Goal: Find specific page/section: Find specific page/section

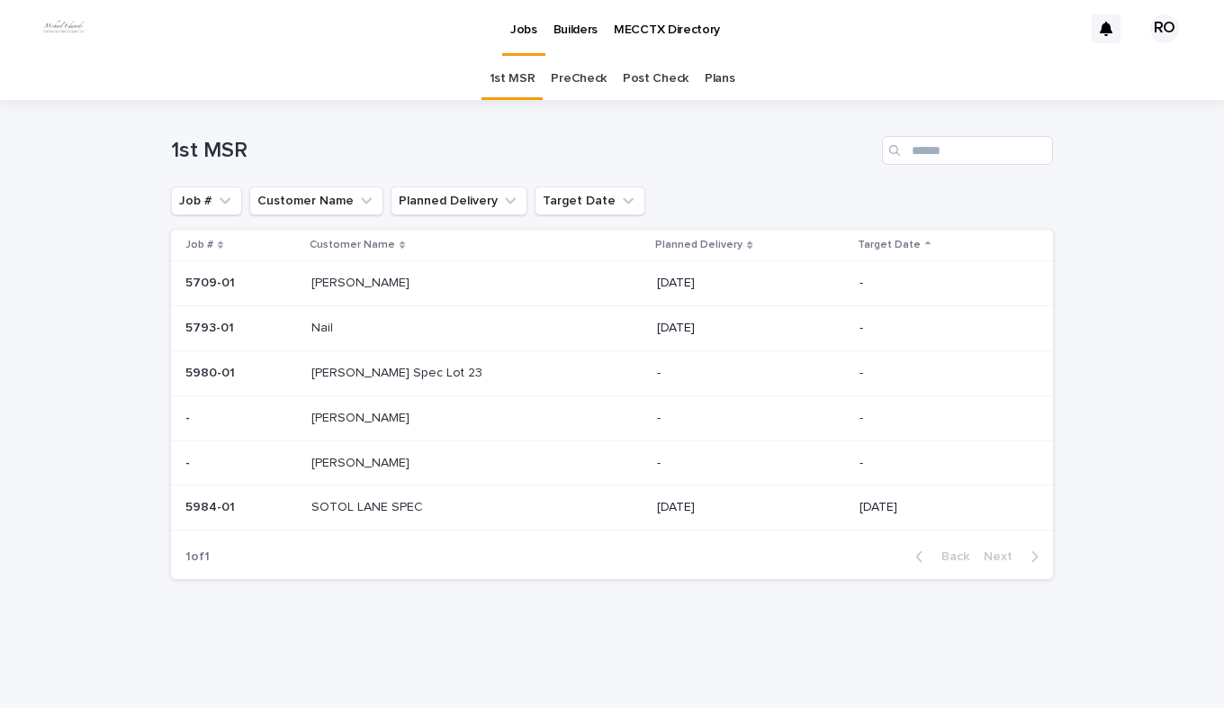
click at [431, 372] on p "[PERSON_NAME] Spec Lot 23" at bounding box center [399, 371] width 175 height 19
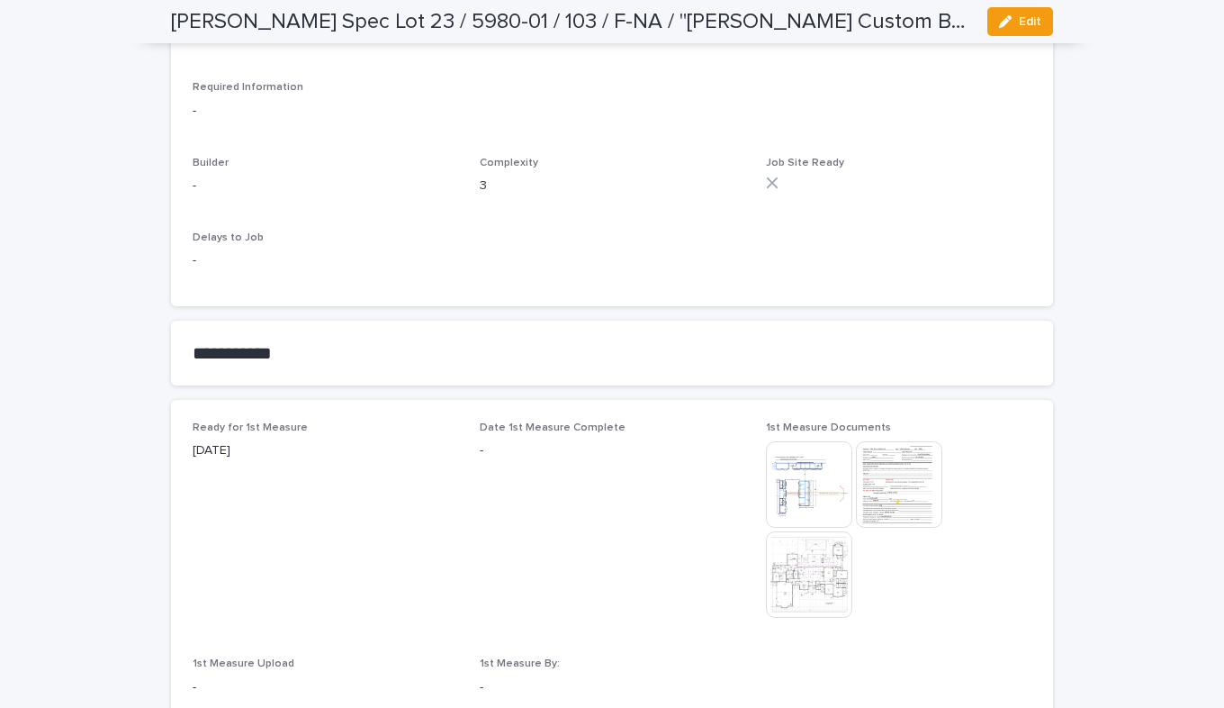
scroll to position [810, 0]
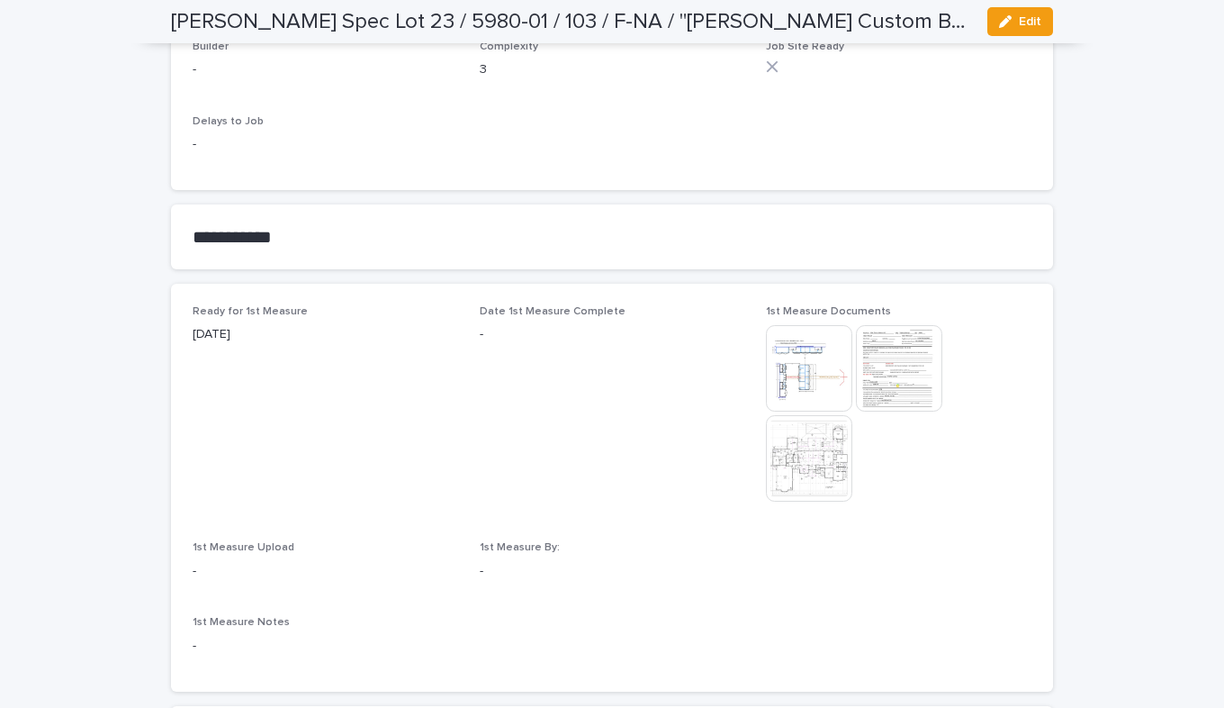
click at [888, 358] on img at bounding box center [899, 368] width 86 height 86
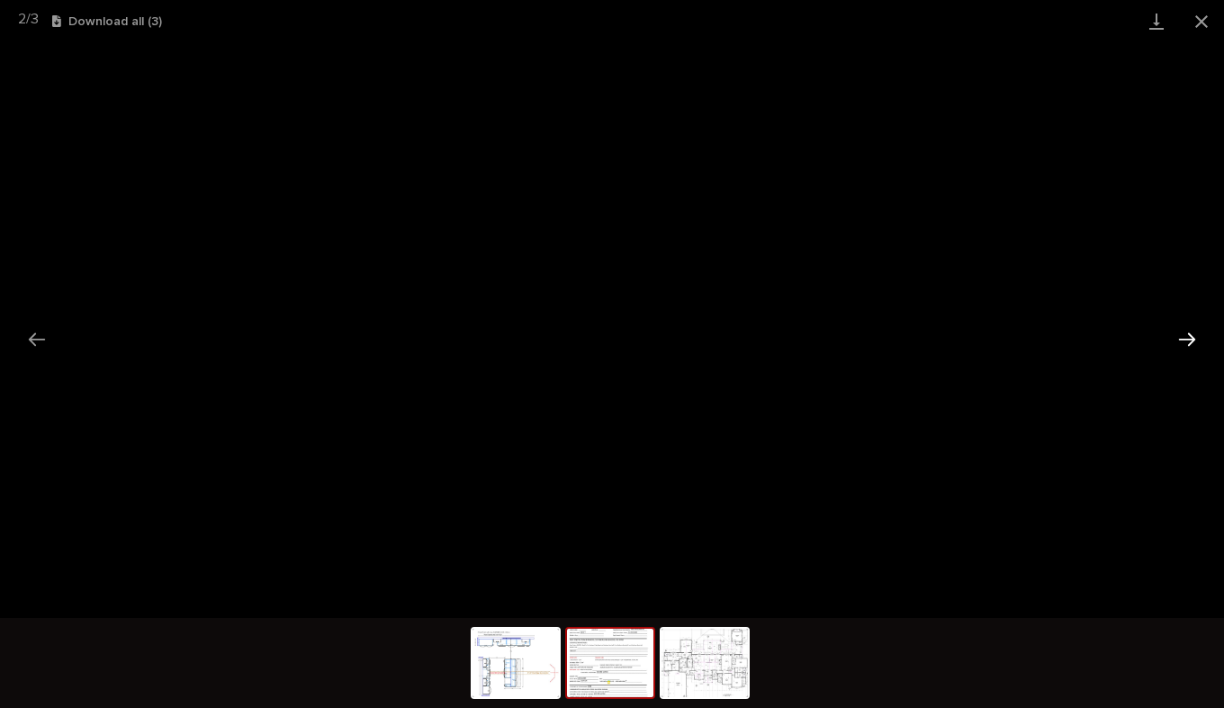
click at [1188, 340] on button "Next slide" at bounding box center [1188, 338] width 38 height 35
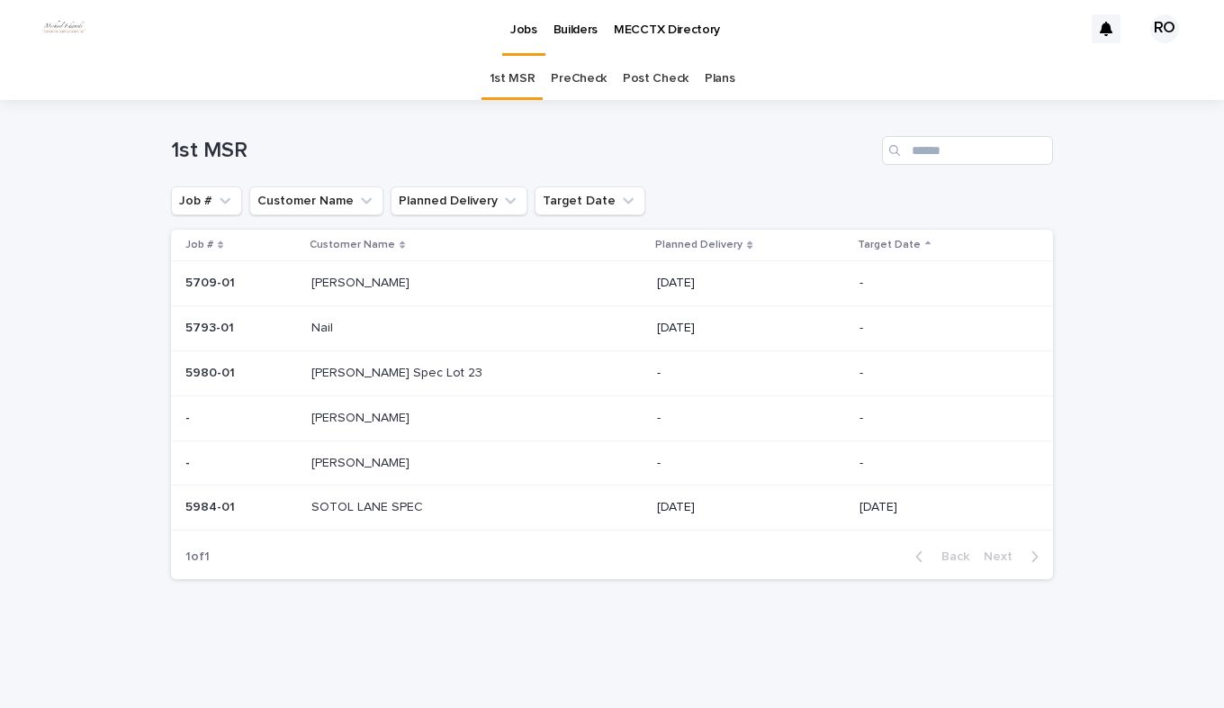
click at [359, 469] on p "[PERSON_NAME]" at bounding box center [363, 461] width 102 height 19
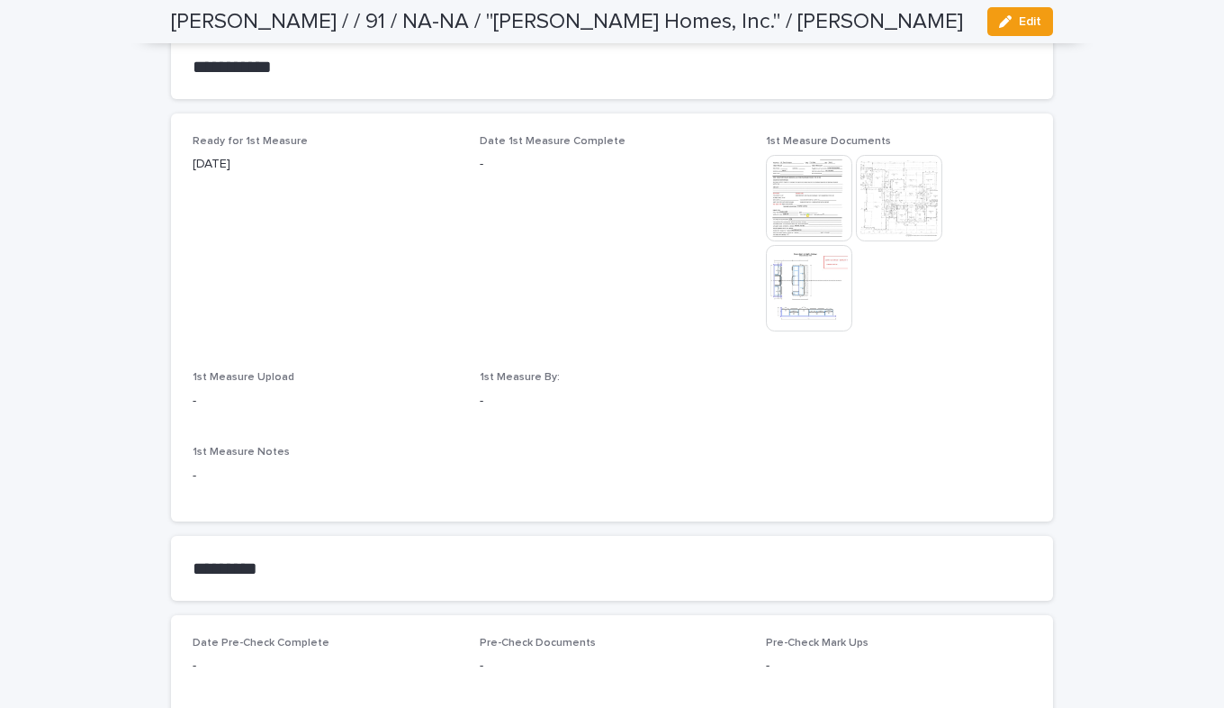
scroll to position [990, 0]
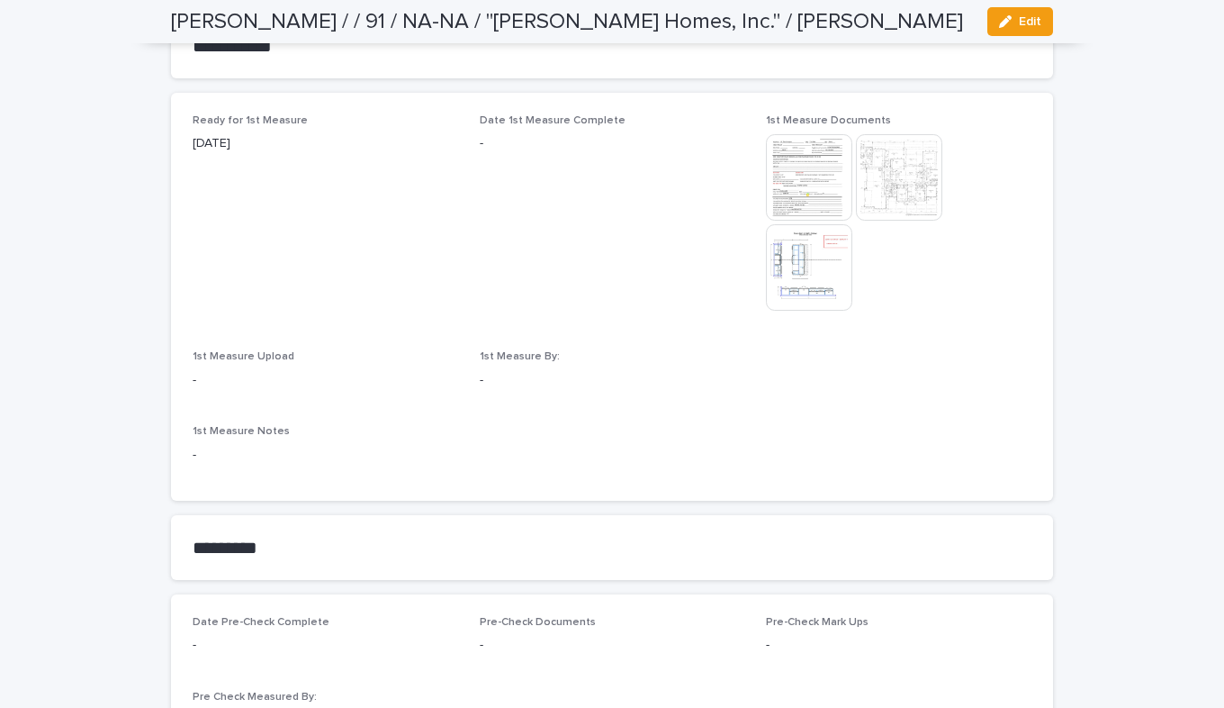
click at [787, 283] on img at bounding box center [809, 267] width 86 height 86
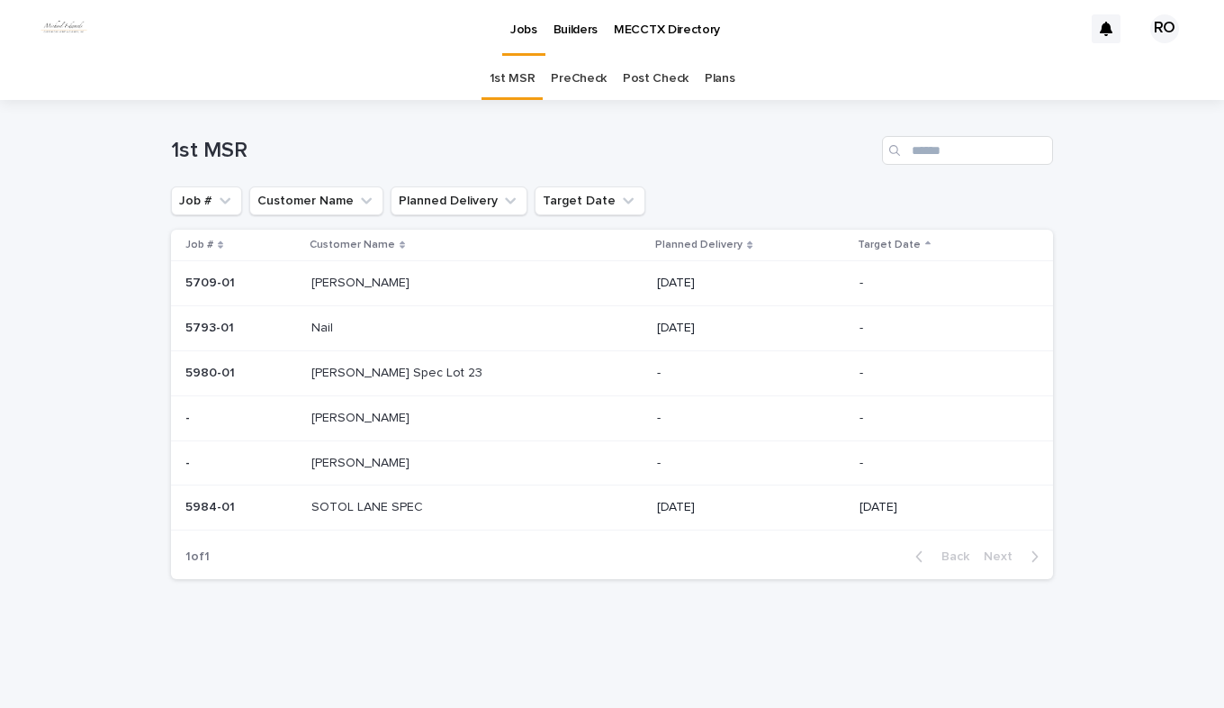
click at [574, 77] on link "PreCheck" at bounding box center [579, 79] width 56 height 42
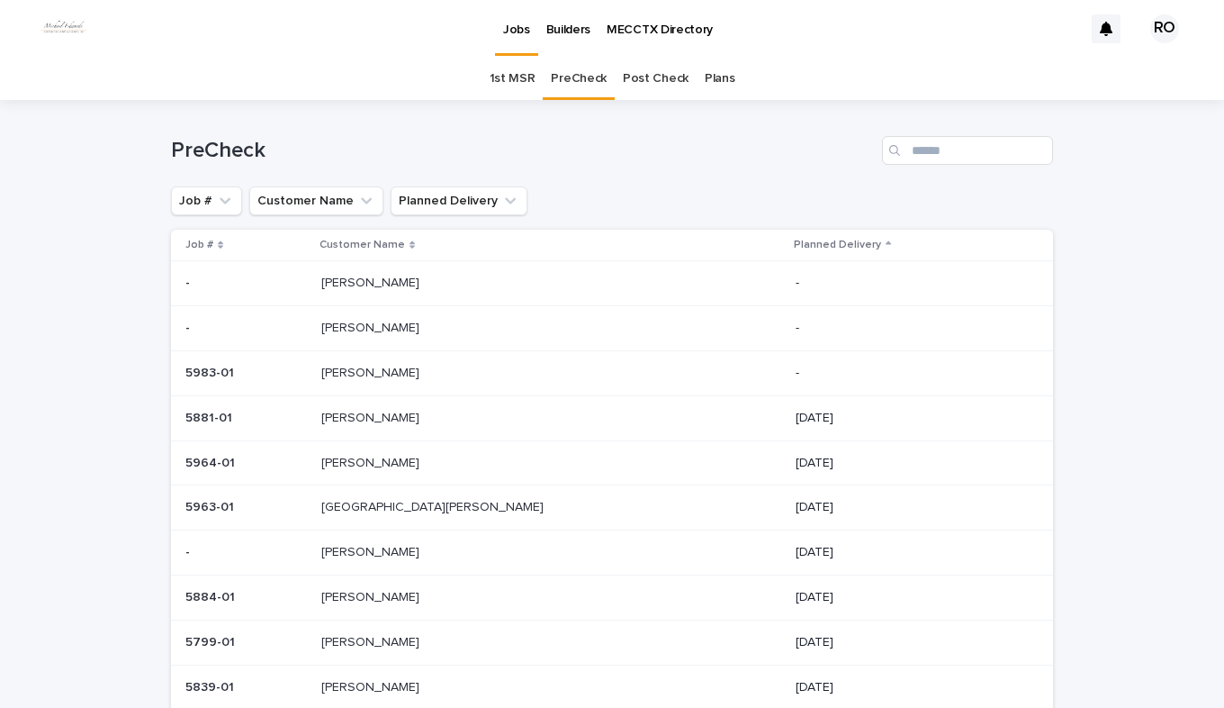
click at [415, 284] on p "Gonzales" at bounding box center [372, 281] width 102 height 19
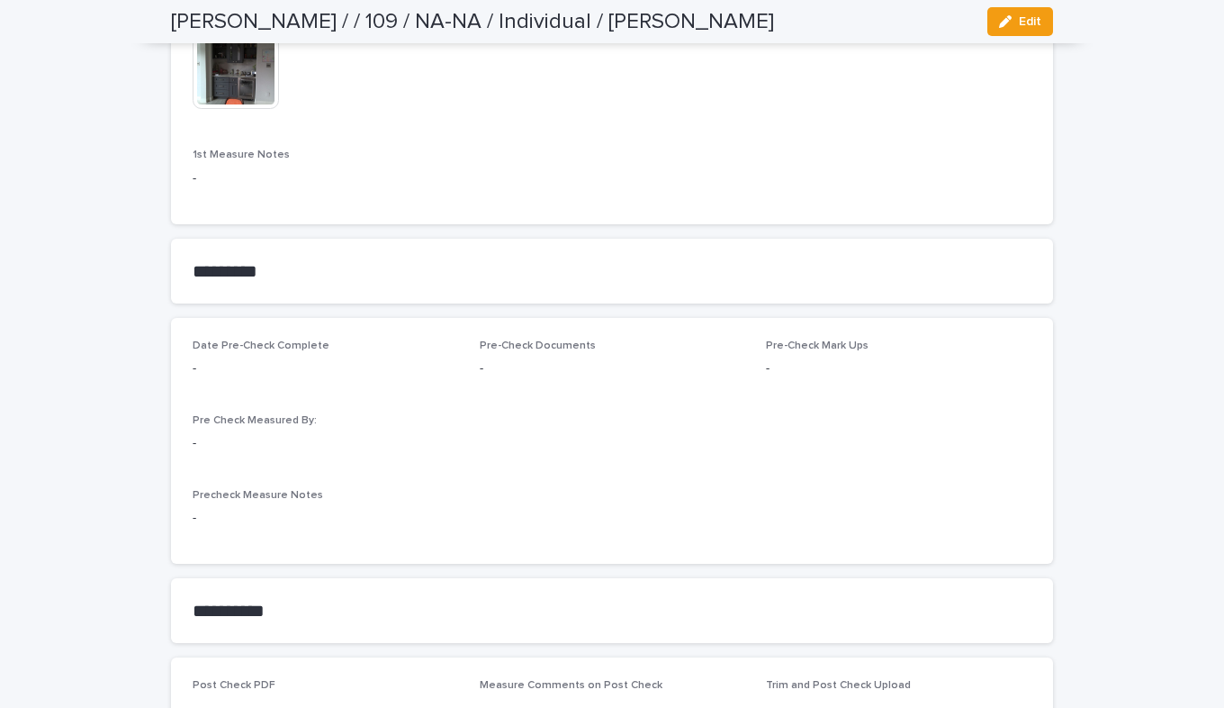
scroll to position [1801, 0]
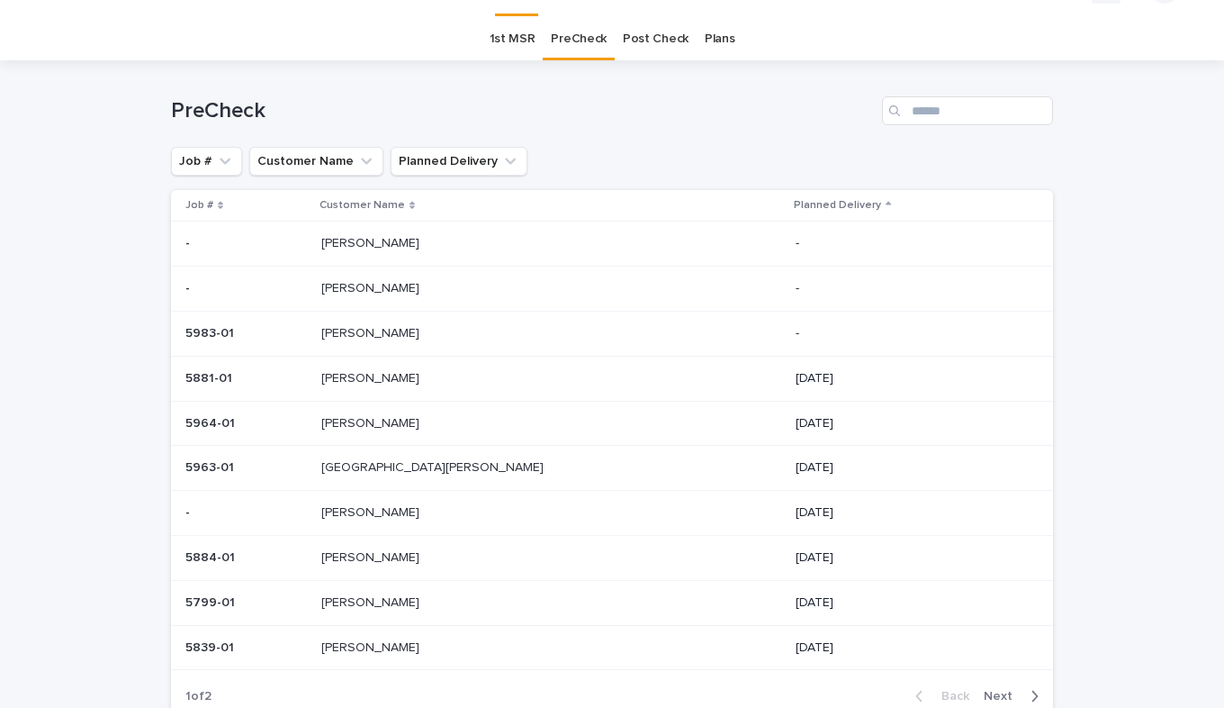
scroll to position [58, 0]
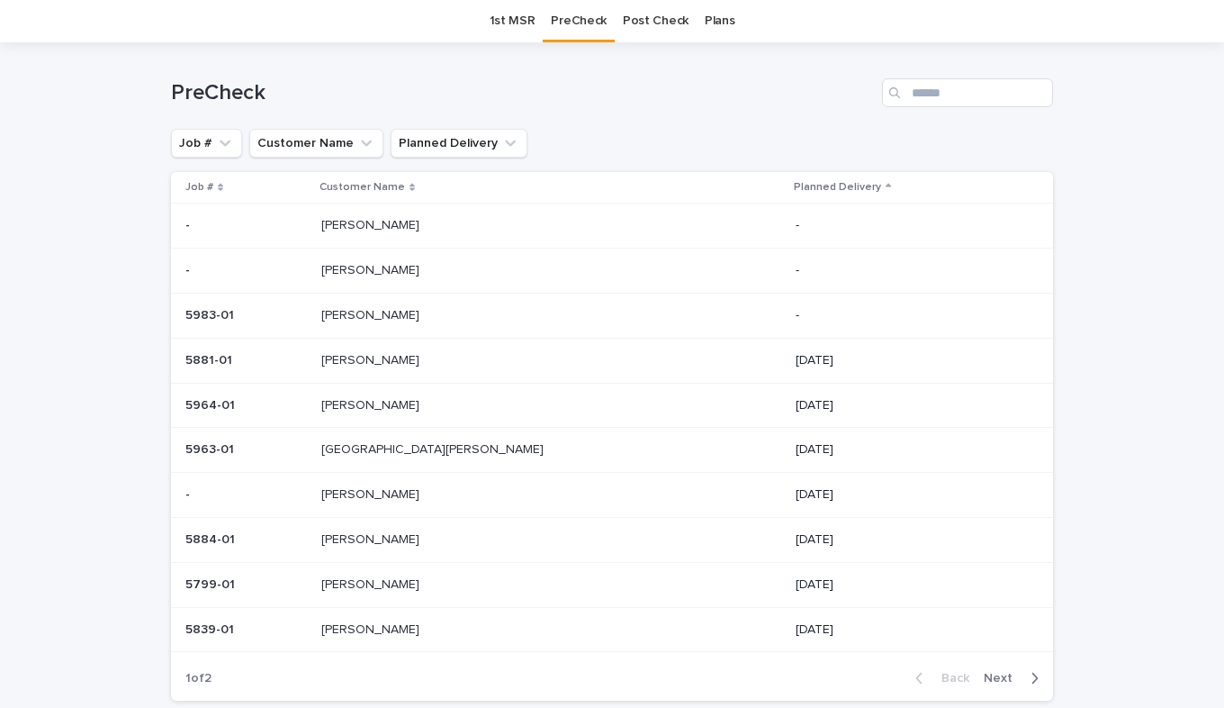
click at [423, 272] on p at bounding box center [471, 270] width 300 height 15
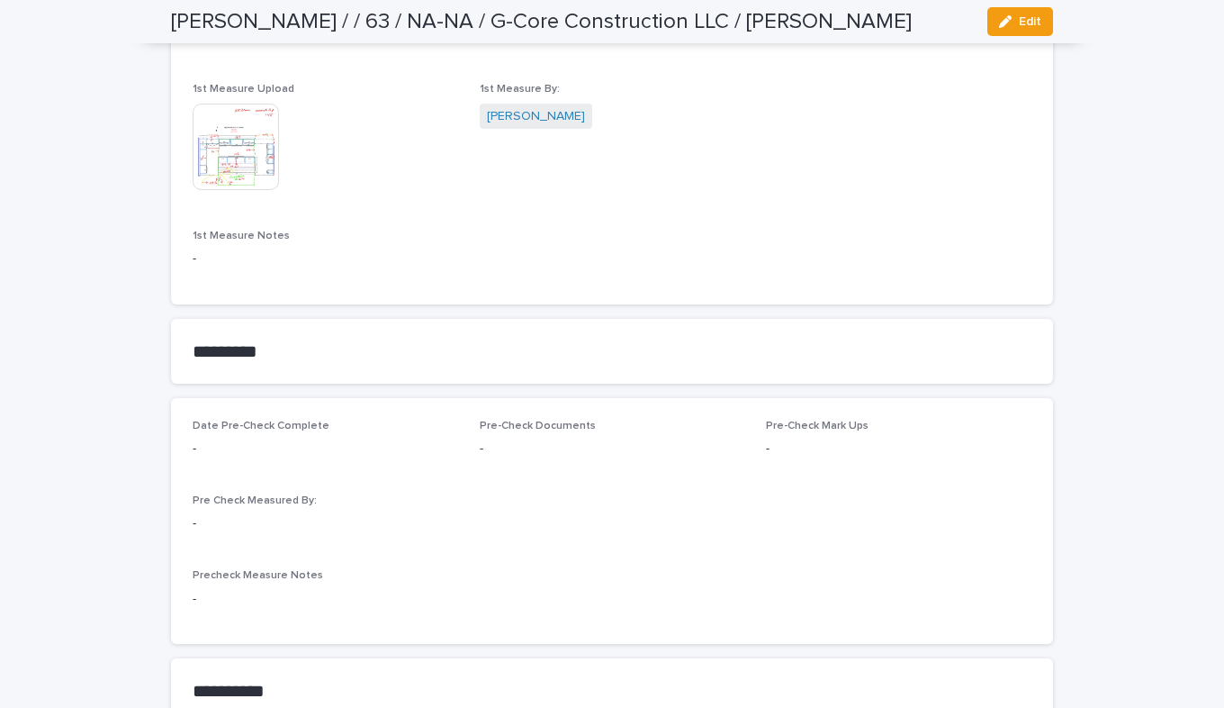
scroll to position [1441, 0]
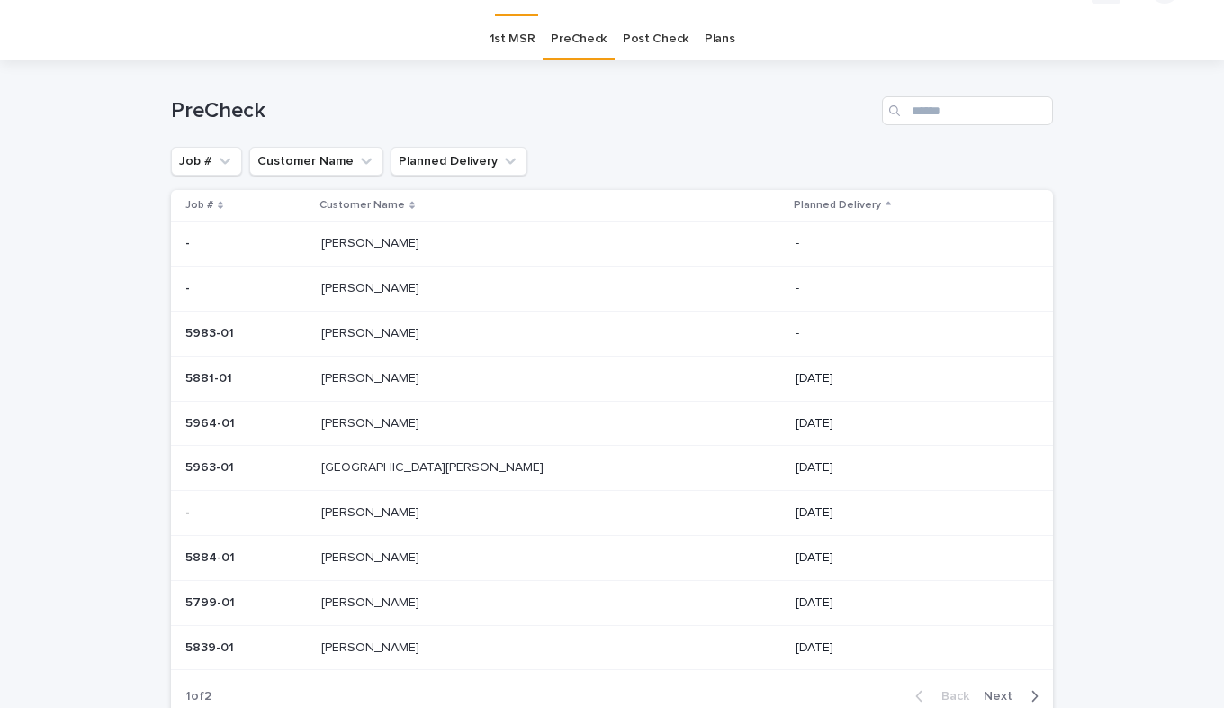
scroll to position [58, 0]
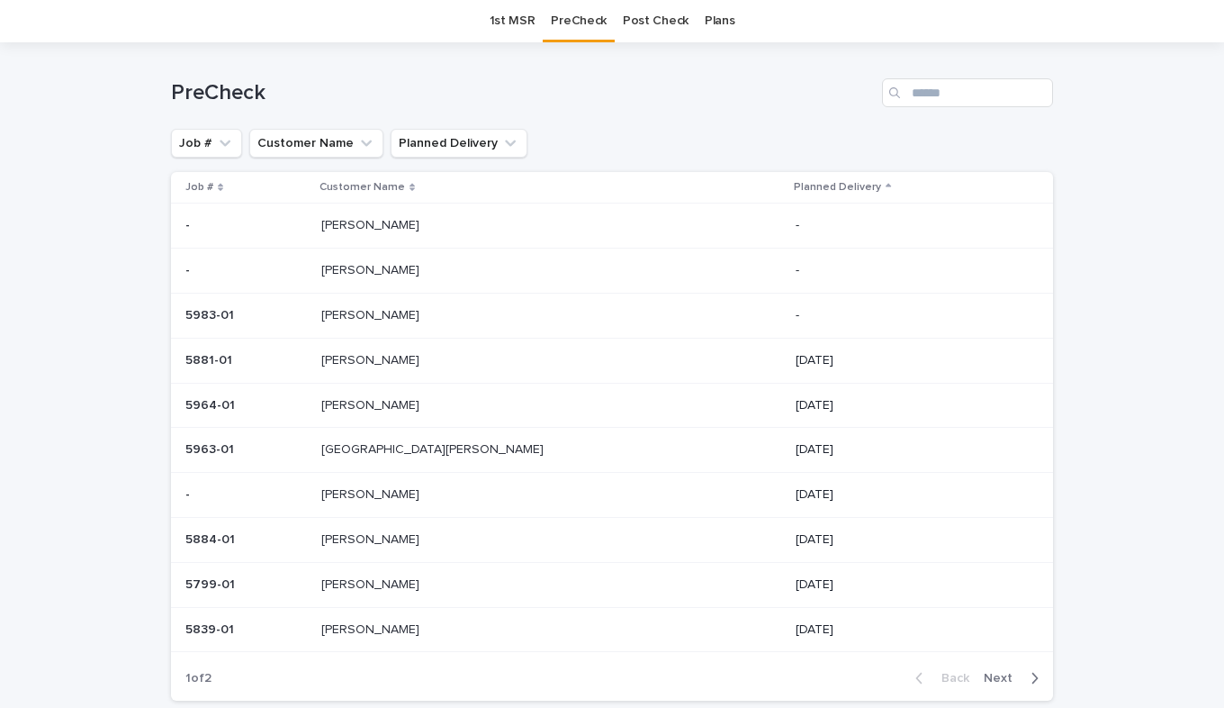
click at [307, 318] on p at bounding box center [246, 315] width 122 height 15
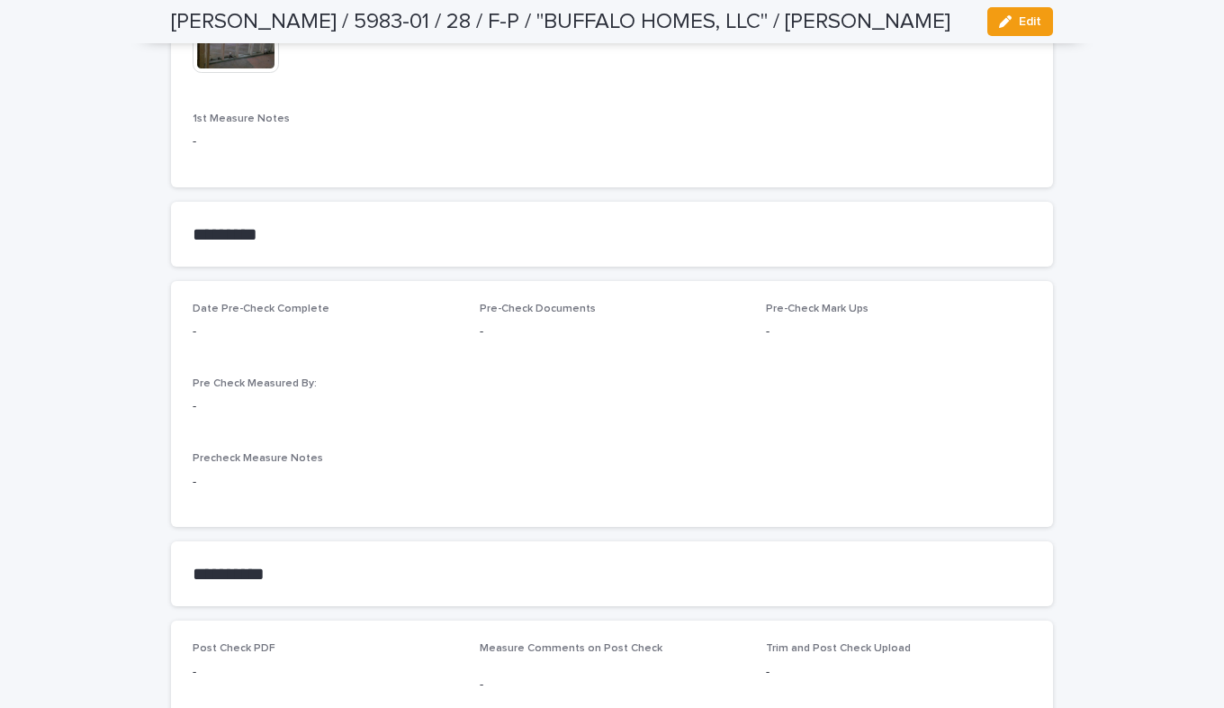
scroll to position [1621, 0]
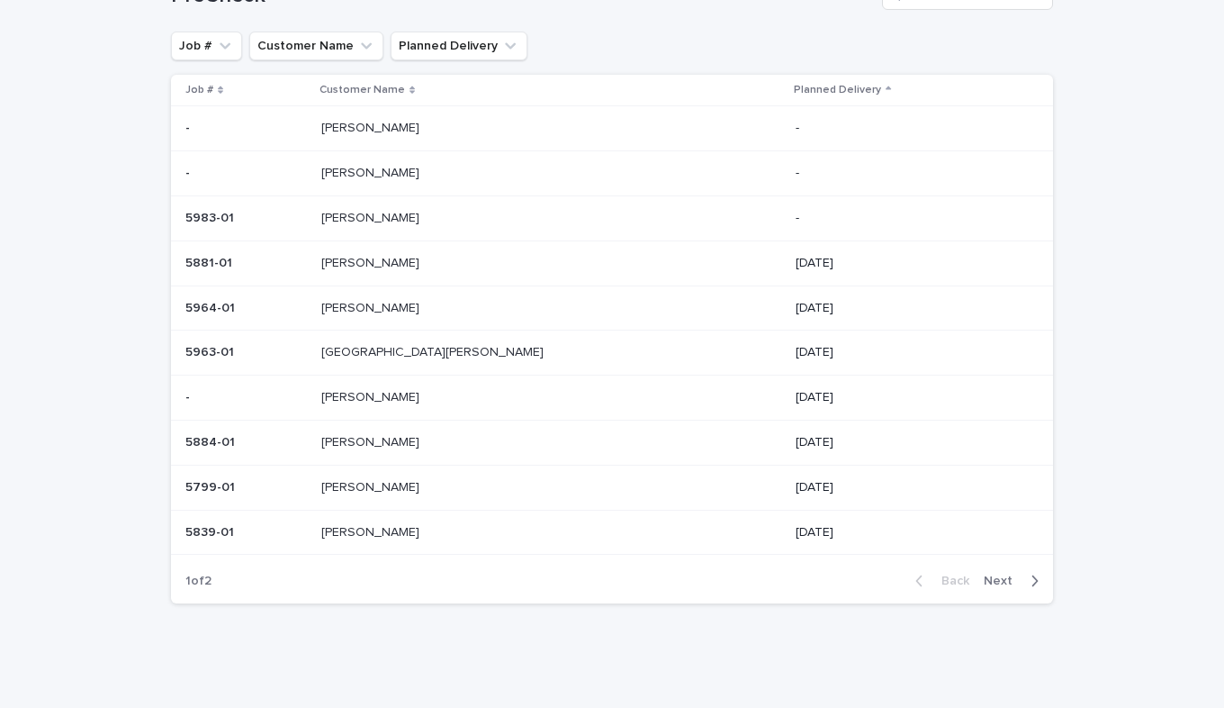
scroll to position [58, 0]
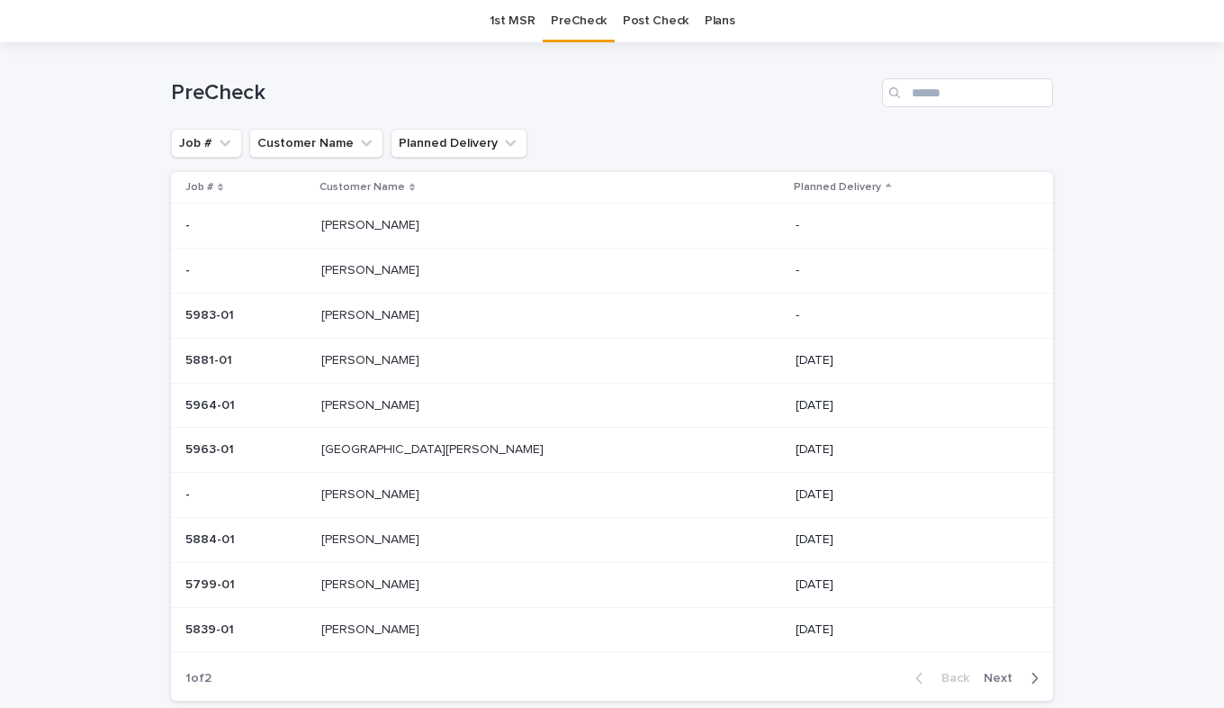
click at [386, 363] on p "Finnie" at bounding box center [372, 358] width 102 height 19
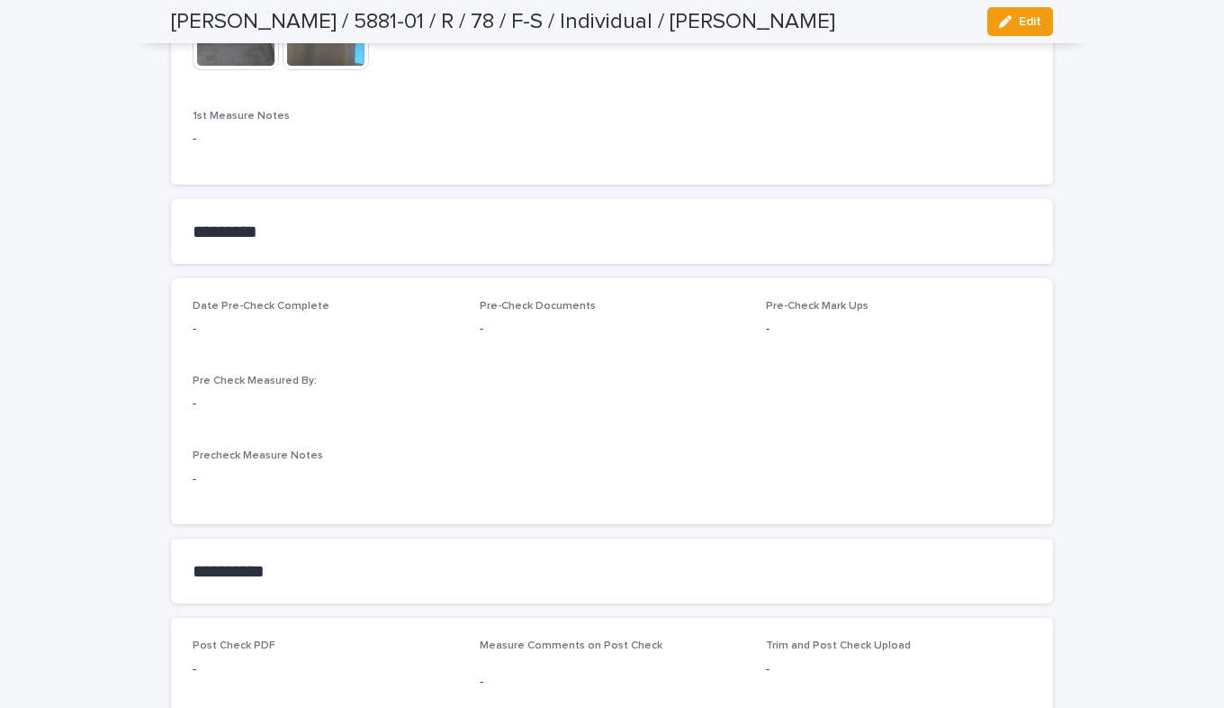
scroll to position [1531, 0]
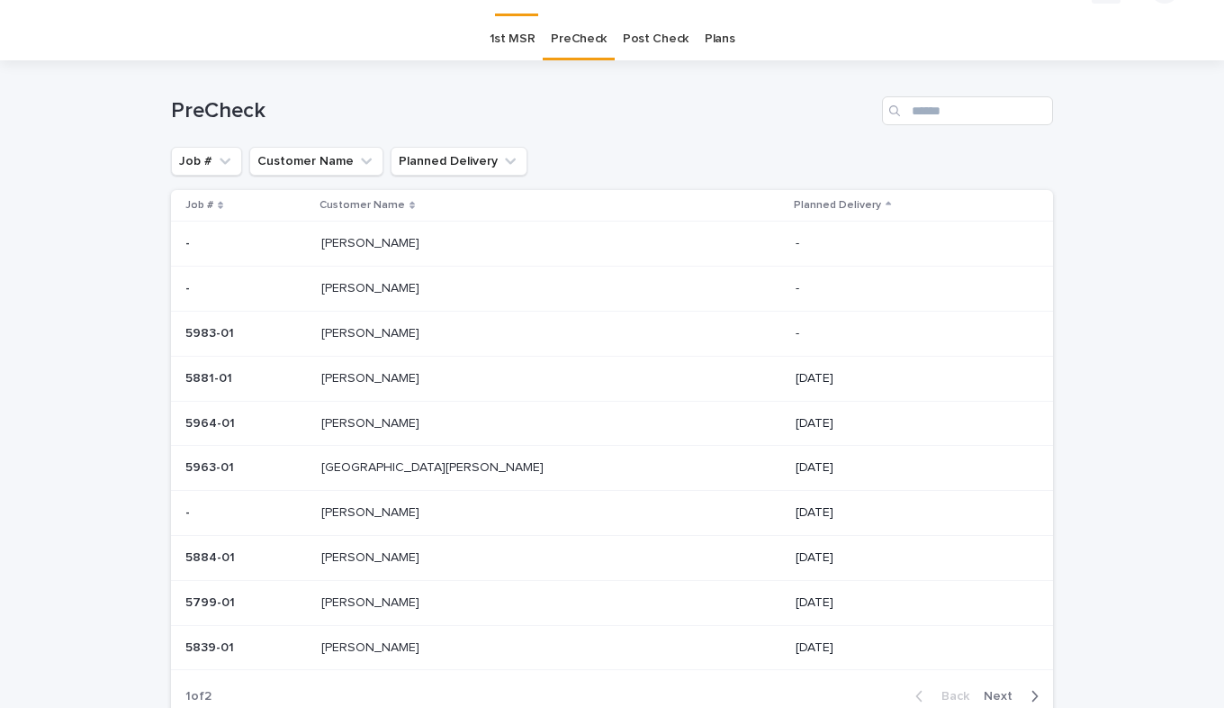
scroll to position [58, 0]
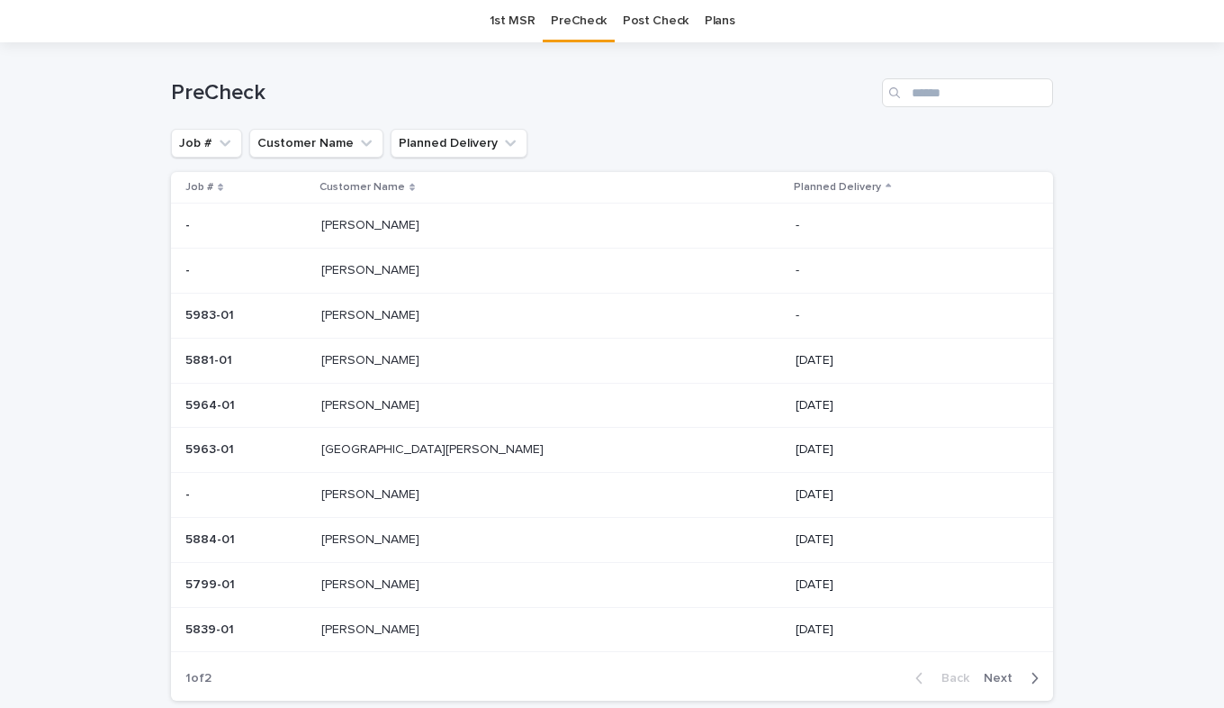
click at [374, 409] on td "Weaver Weaver" at bounding box center [551, 405] width 475 height 45
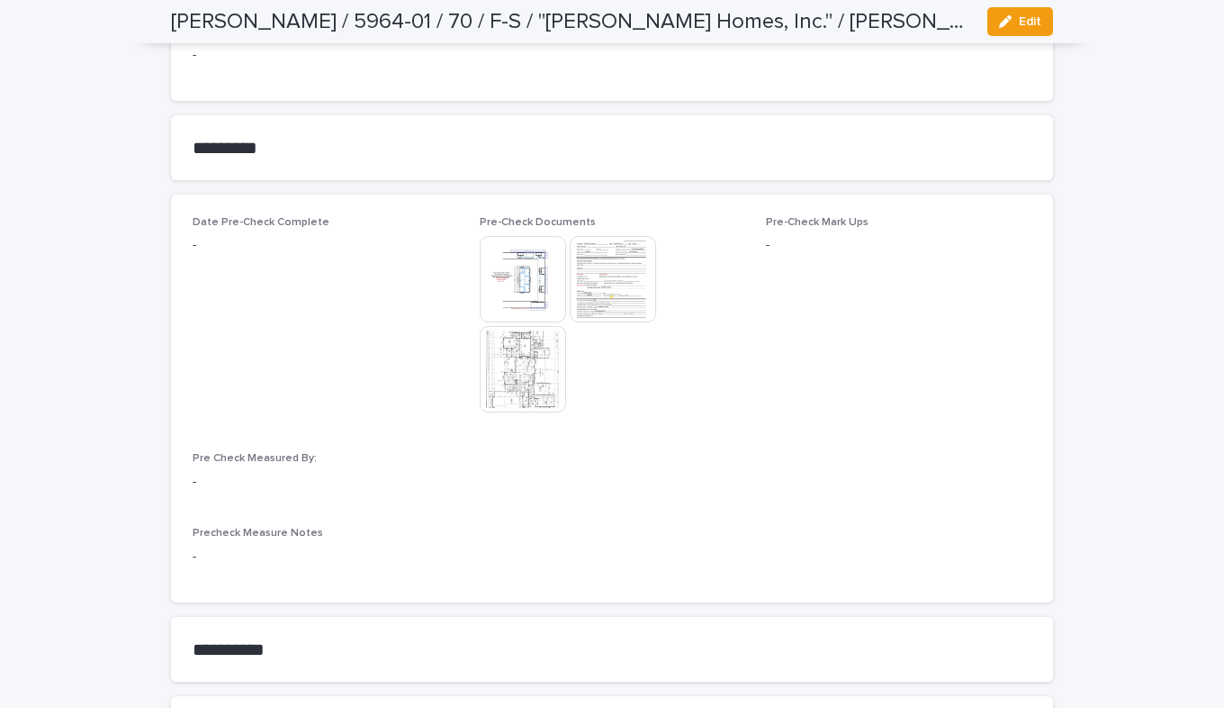
scroll to position [1531, 0]
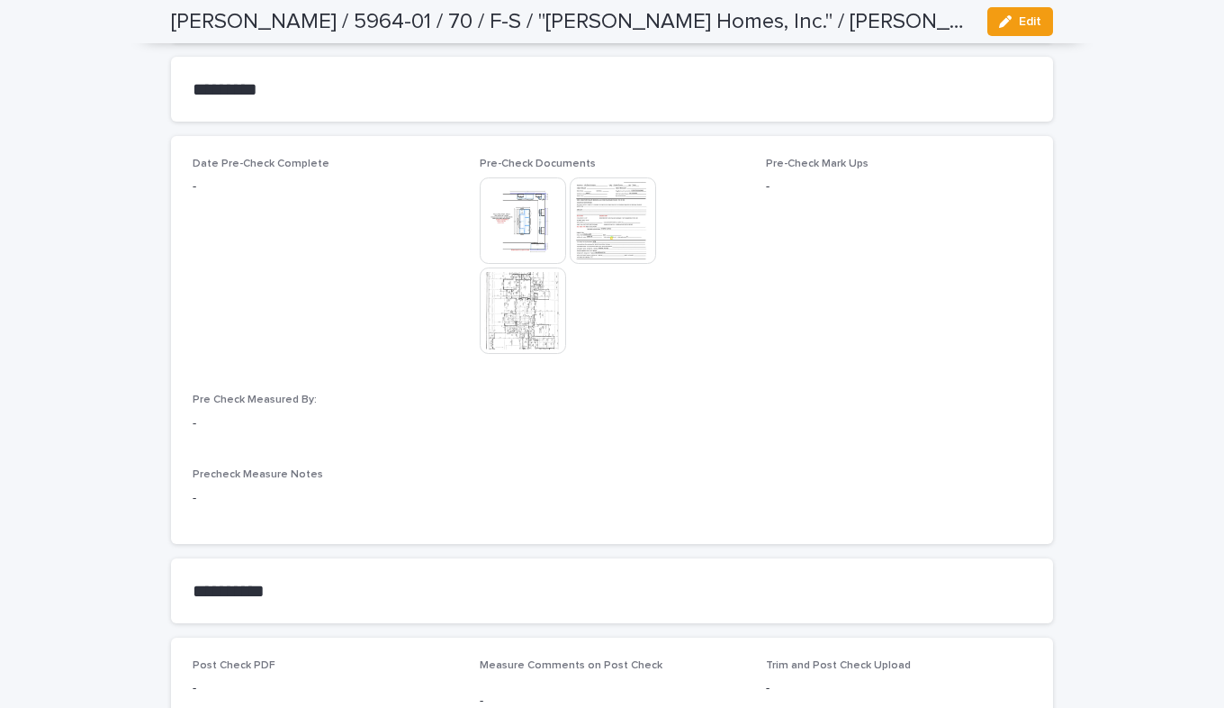
click at [606, 221] on img at bounding box center [613, 220] width 86 height 86
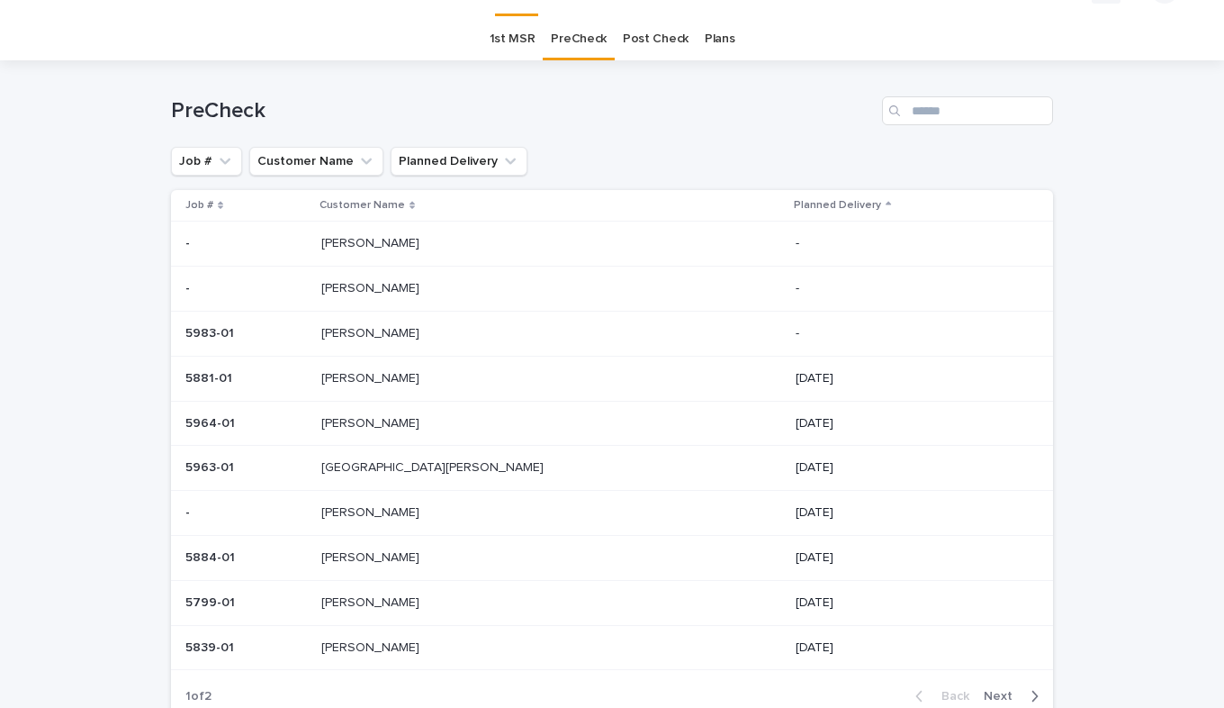
scroll to position [58, 0]
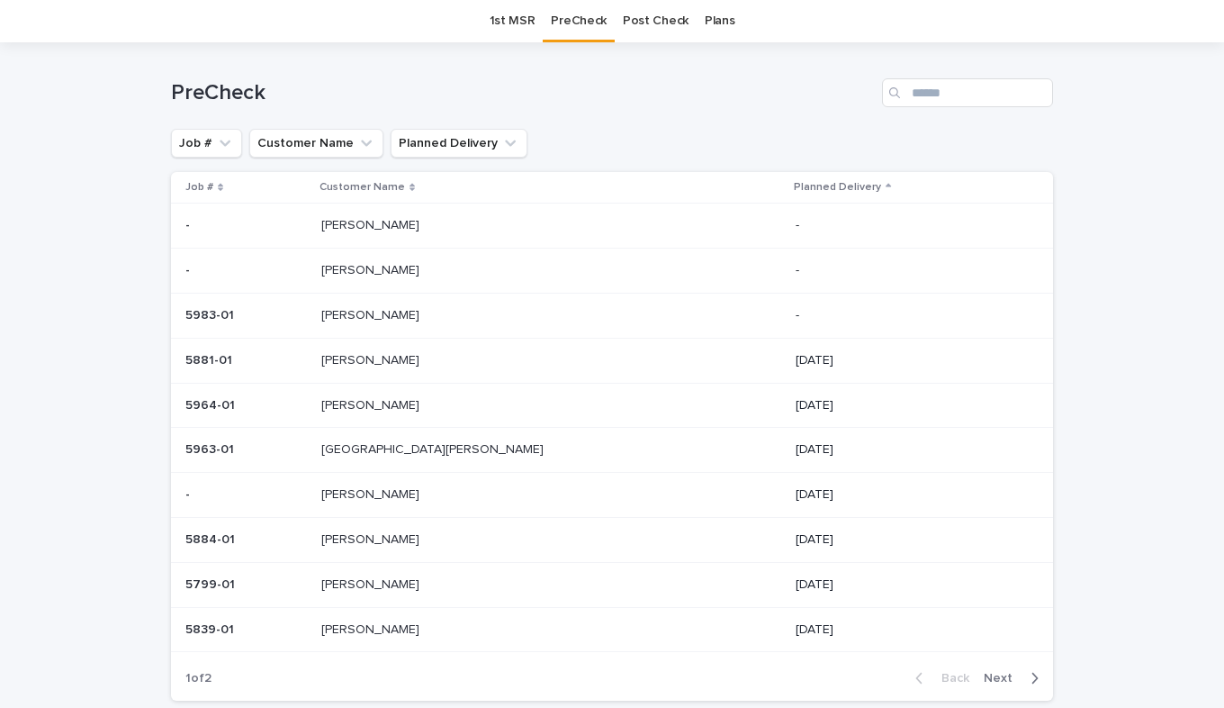
click at [401, 461] on div "Lancaster, Pam Lancaster, Pam" at bounding box center [551, 450] width 461 height 30
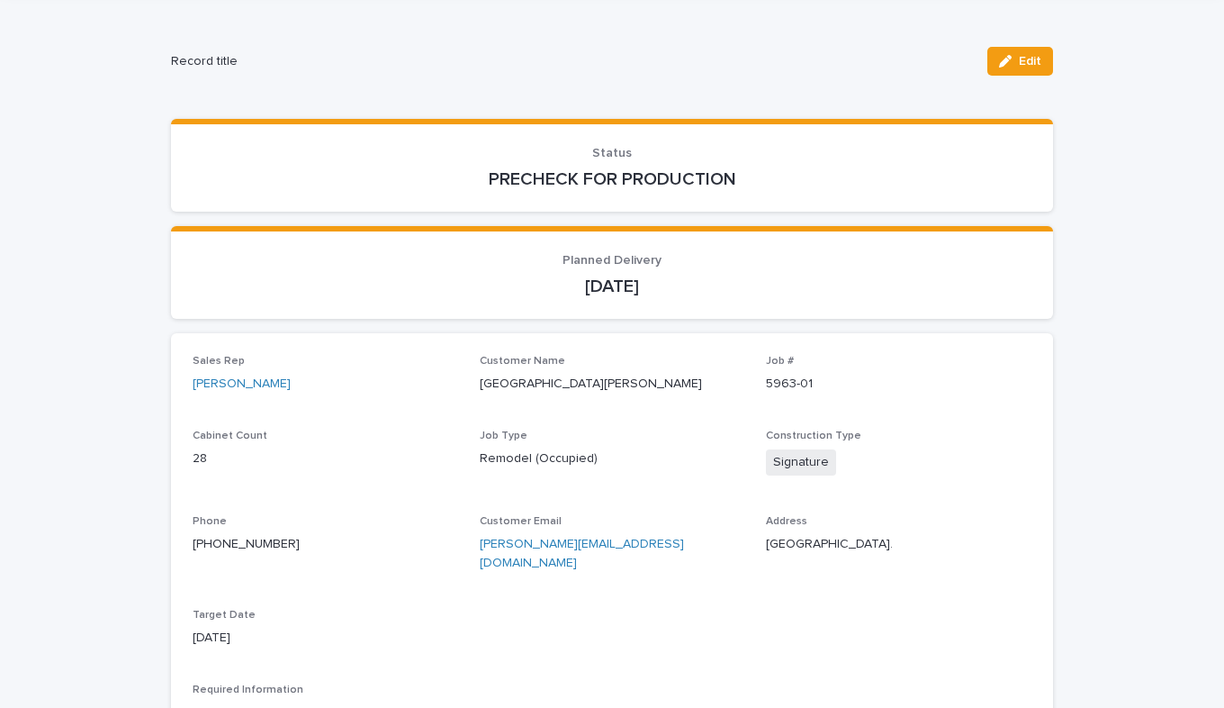
scroll to position [90, 0]
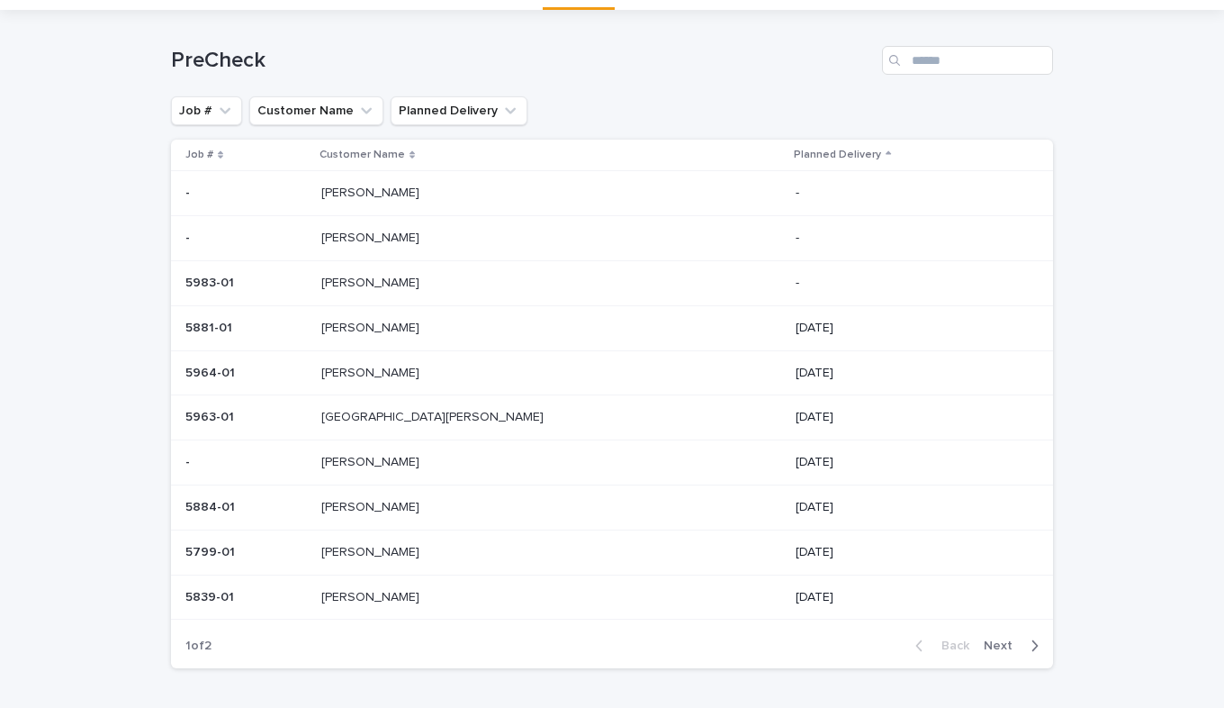
scroll to position [58, 0]
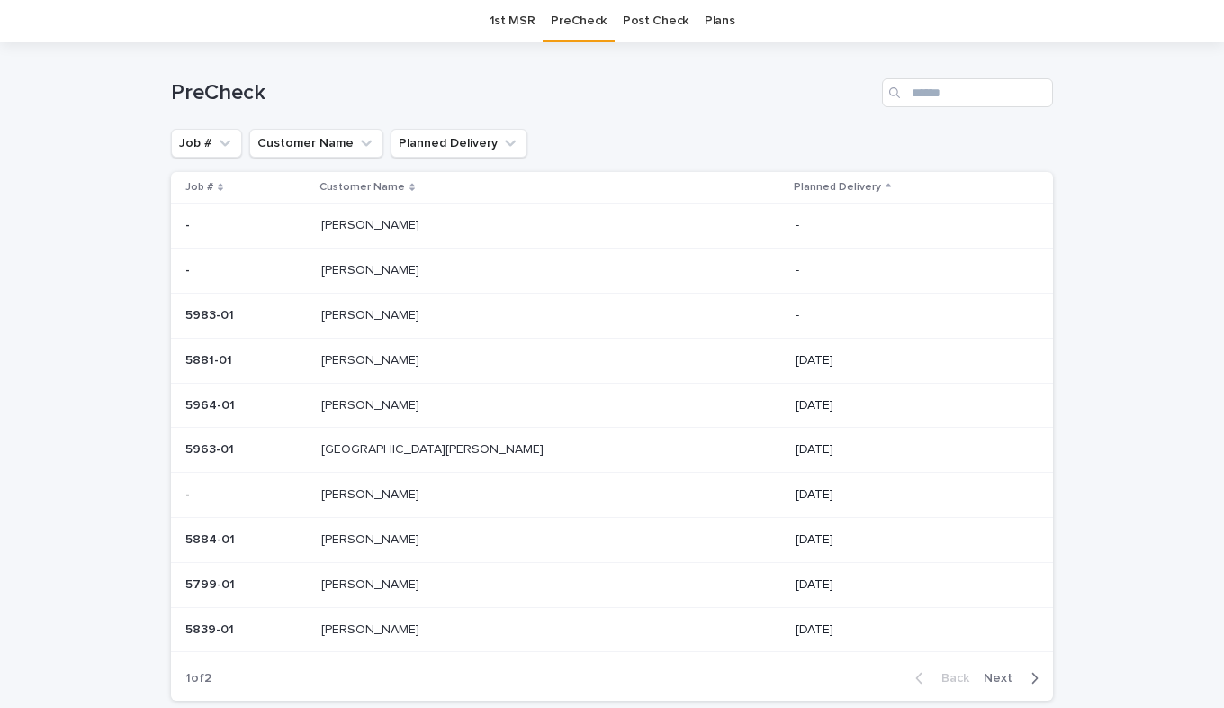
click at [409, 485] on div "FISK FISK" at bounding box center [551, 495] width 461 height 30
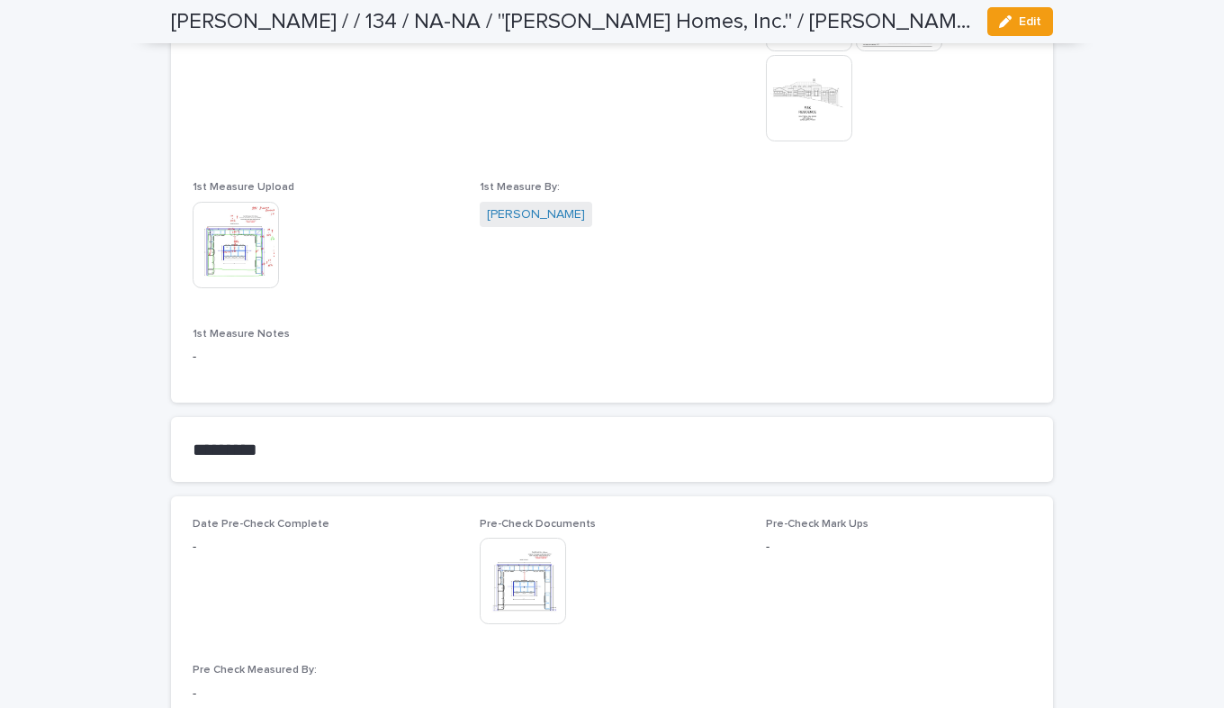
scroll to position [1261, 0]
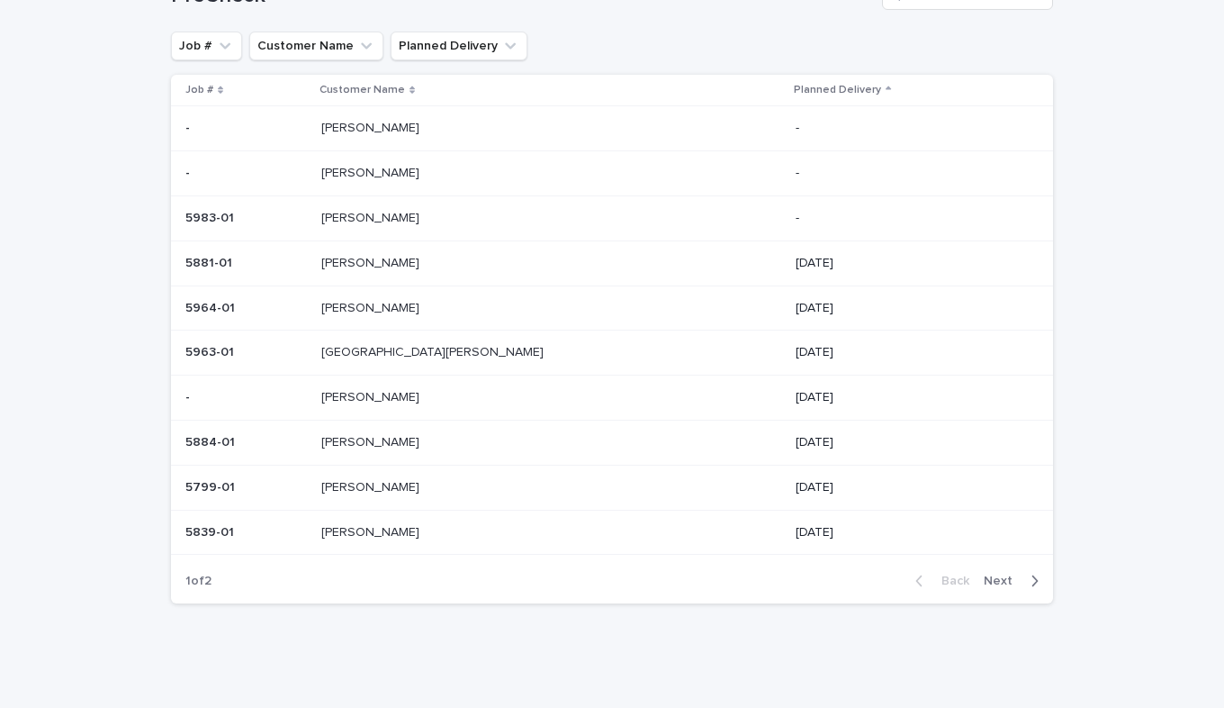
scroll to position [58, 0]
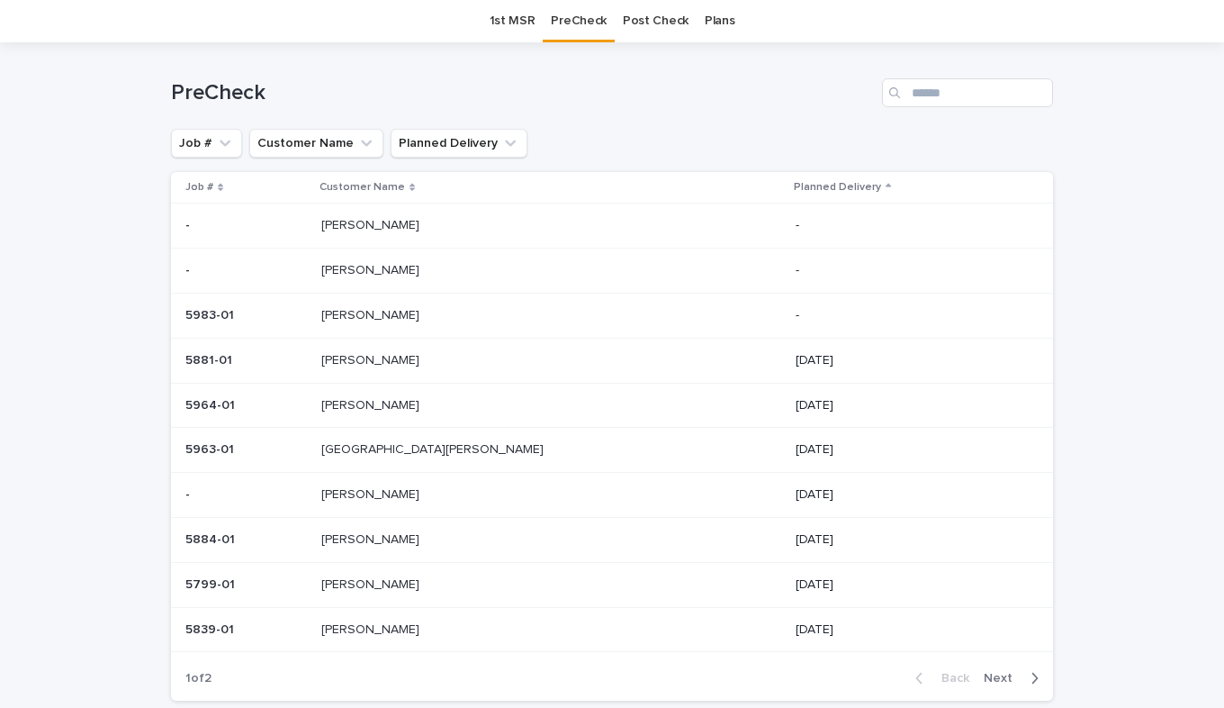
click at [307, 539] on p at bounding box center [246, 539] width 122 height 15
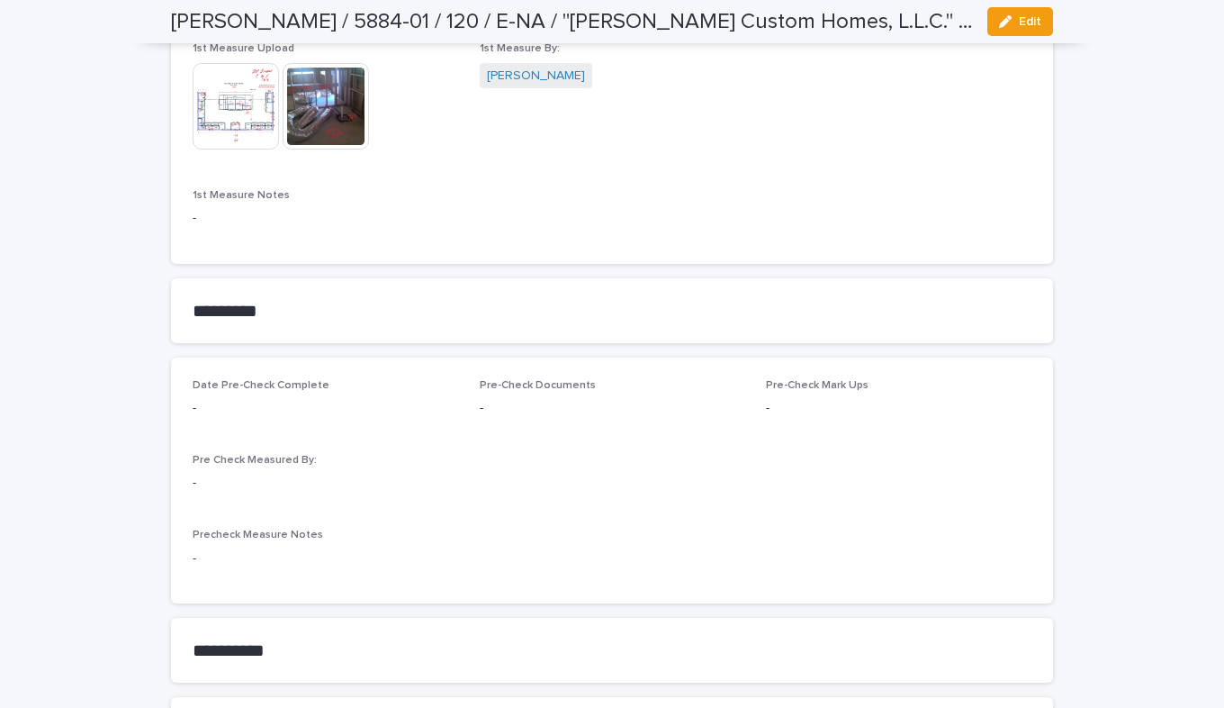
scroll to position [1351, 0]
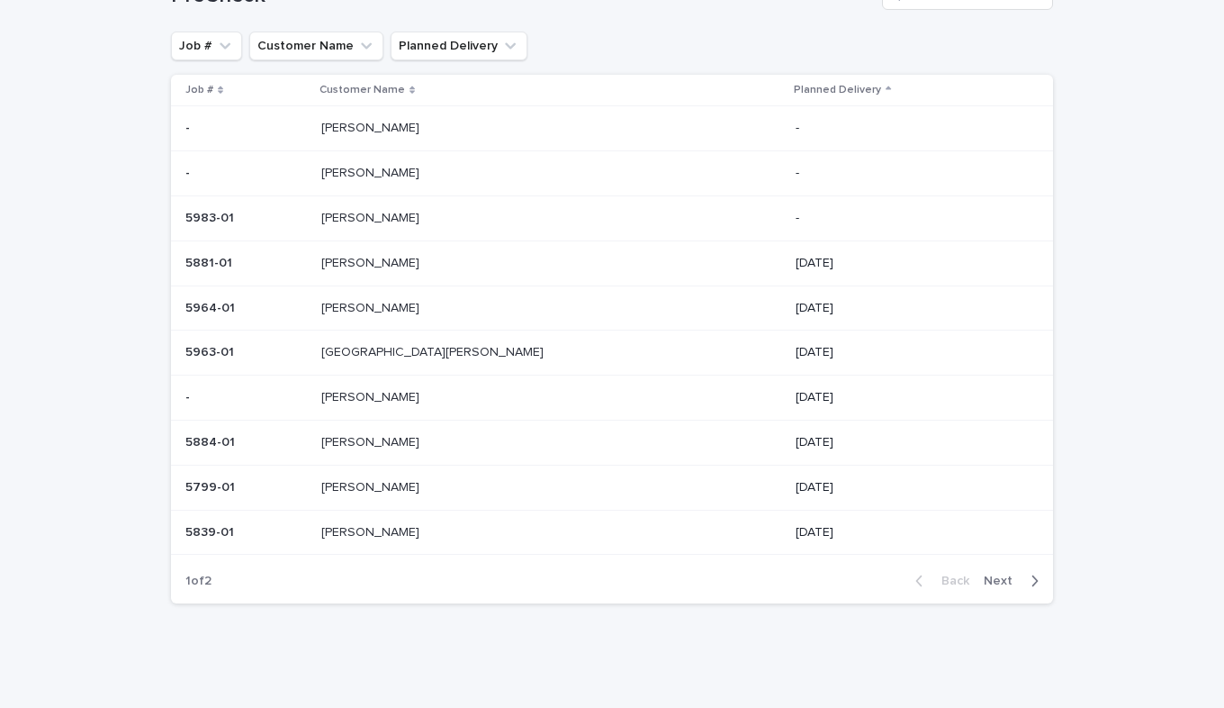
scroll to position [58, 0]
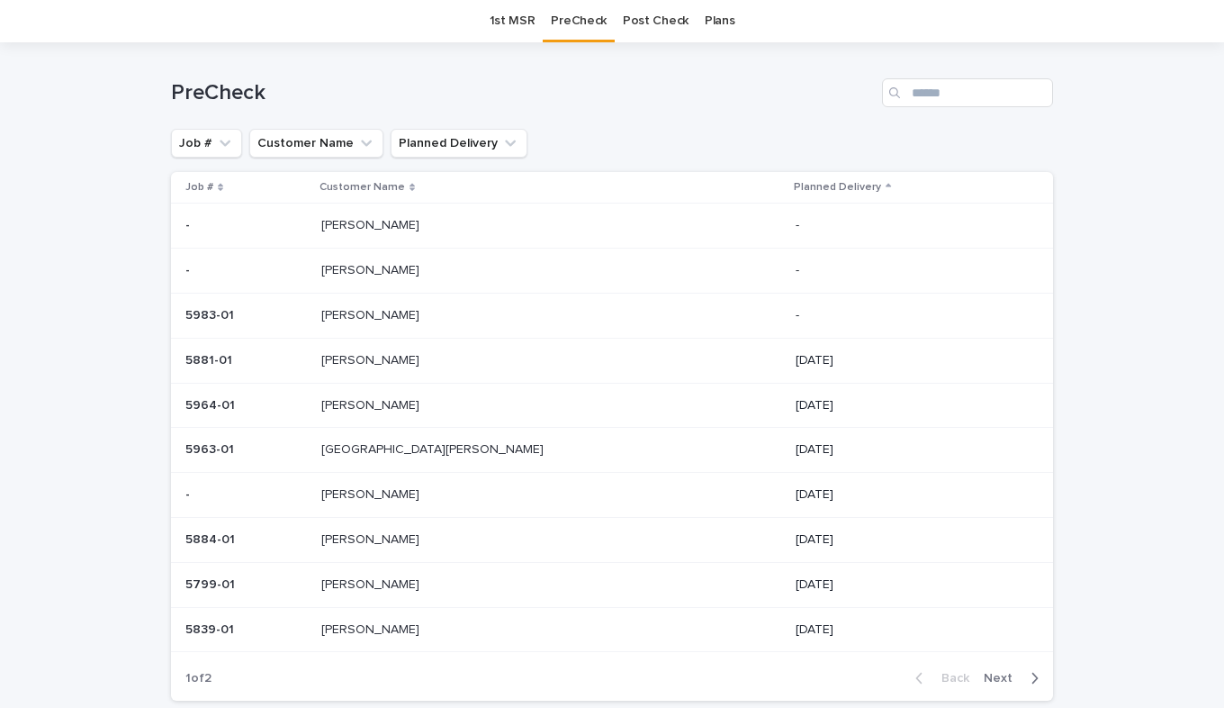
click at [411, 590] on p "Acosta" at bounding box center [372, 583] width 102 height 19
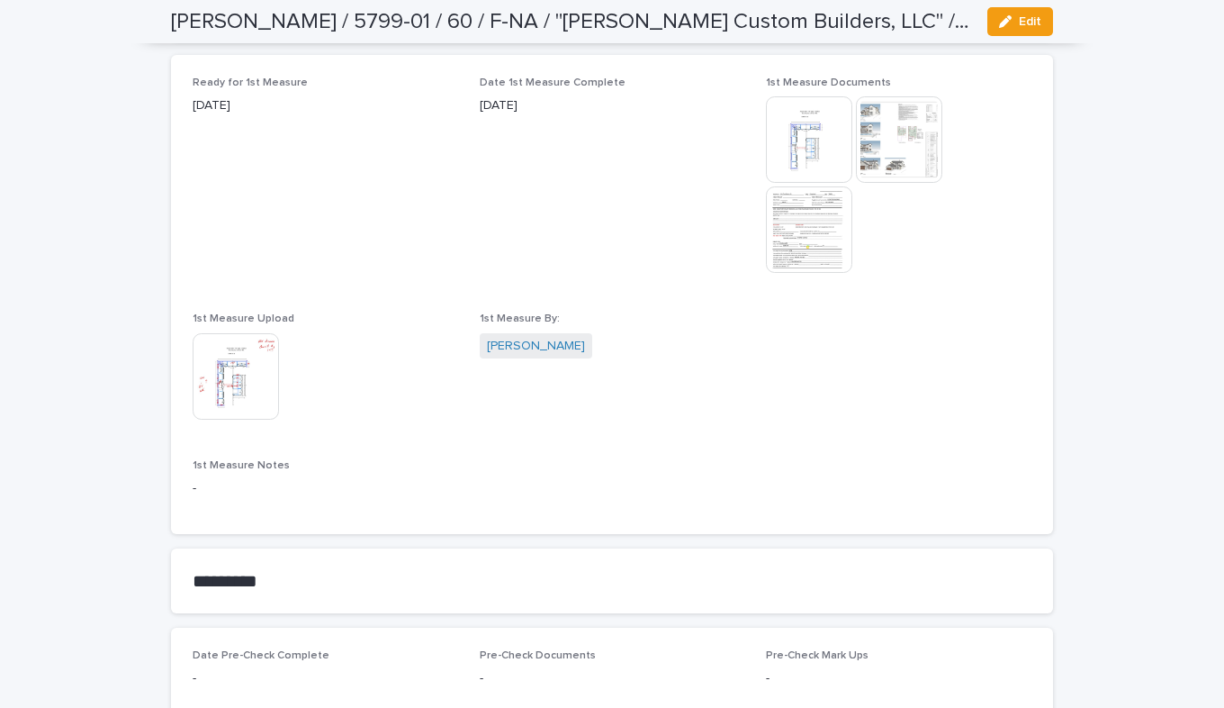
scroll to position [1170, 0]
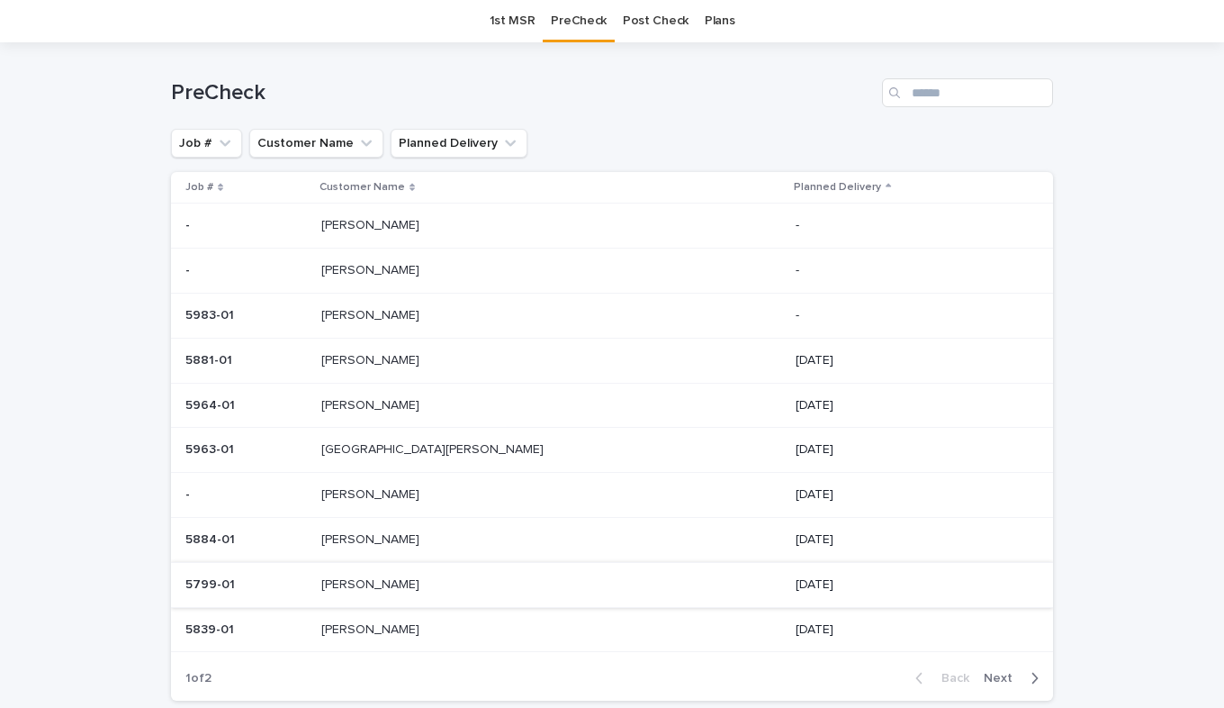
scroll to position [148, 0]
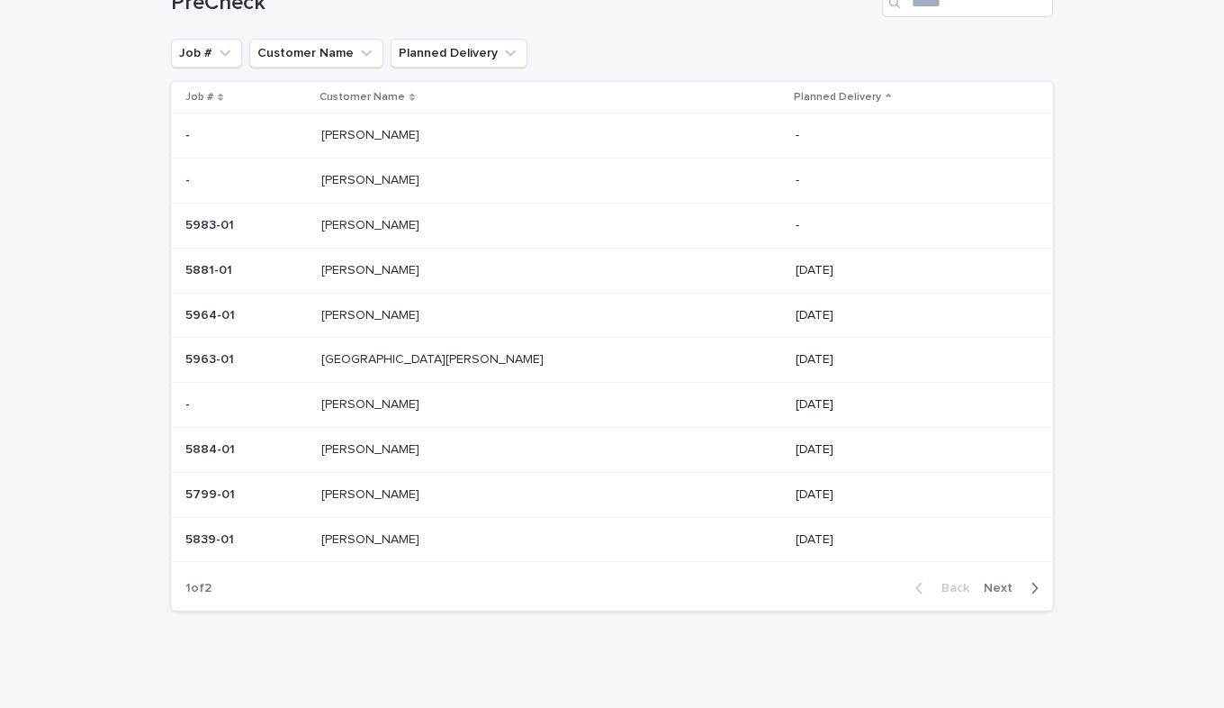
click at [307, 546] on p at bounding box center [246, 539] width 122 height 15
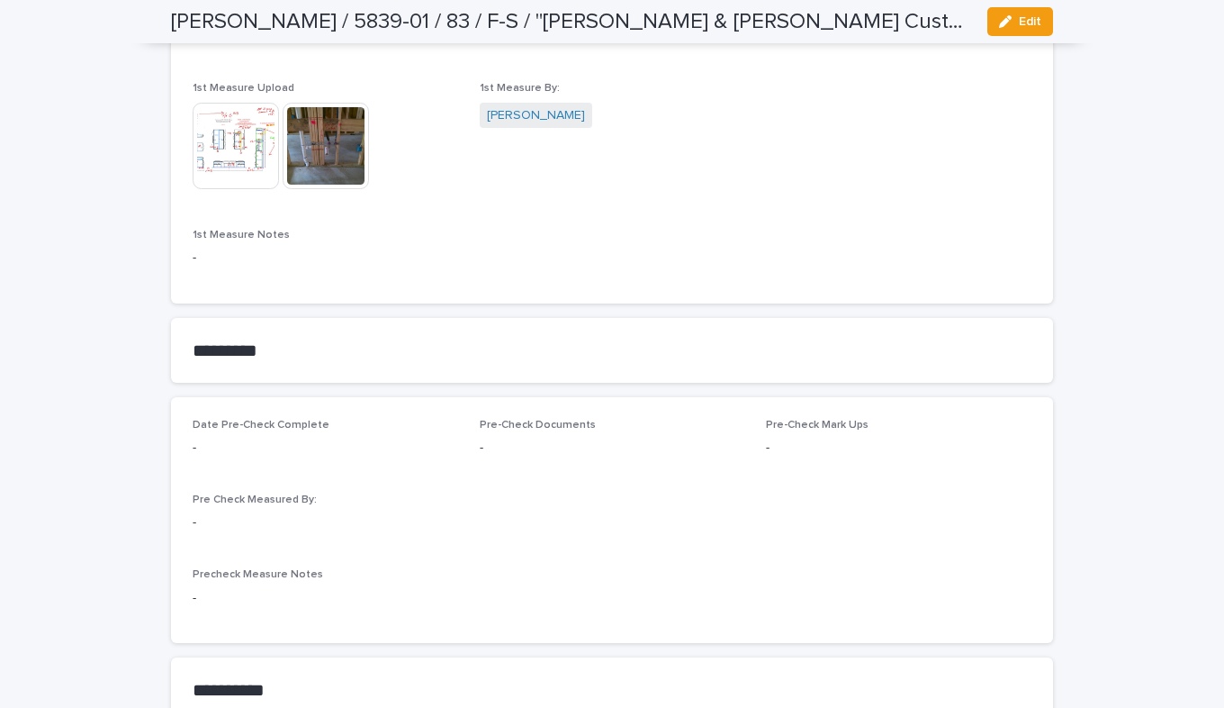
scroll to position [1261, 0]
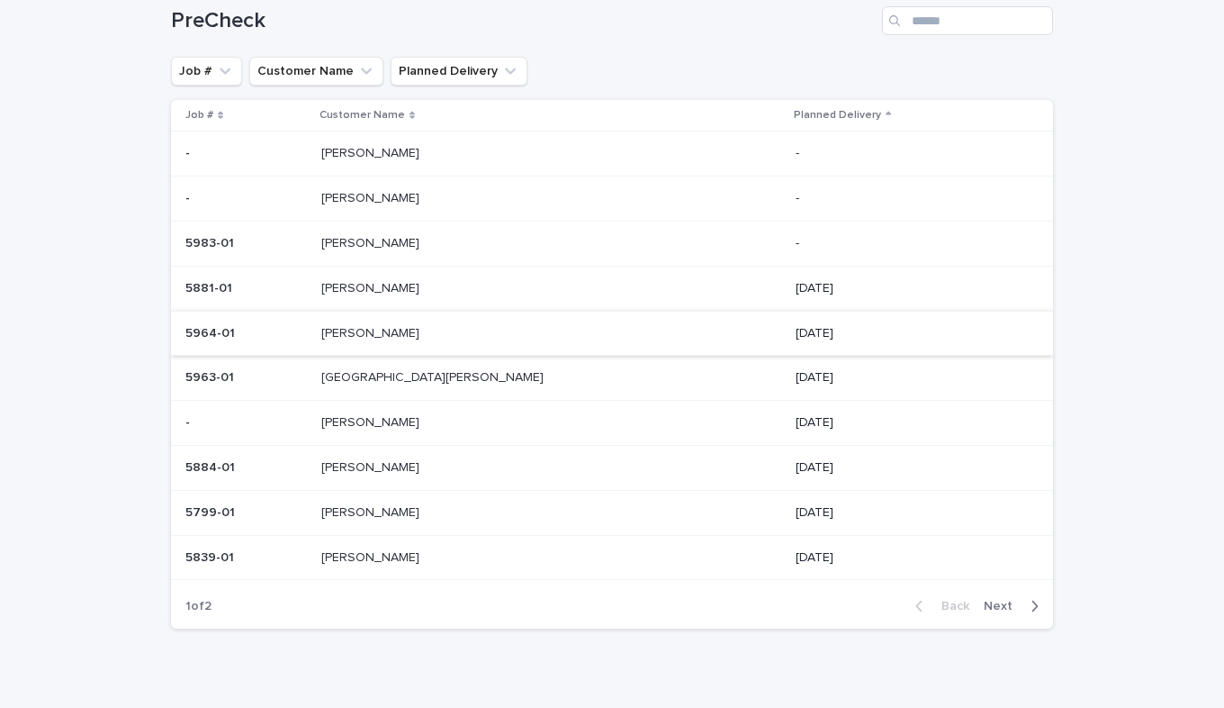
scroll to position [156, 0]
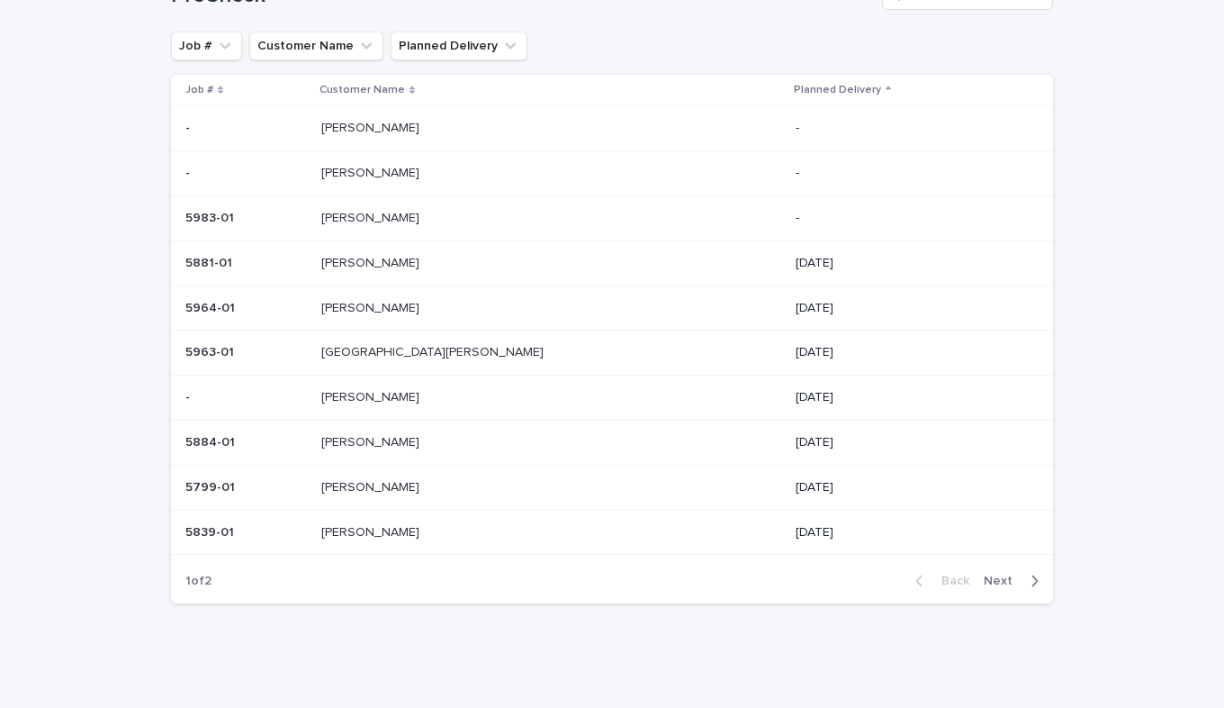
click at [1002, 583] on span "Next" at bounding box center [1004, 580] width 40 height 13
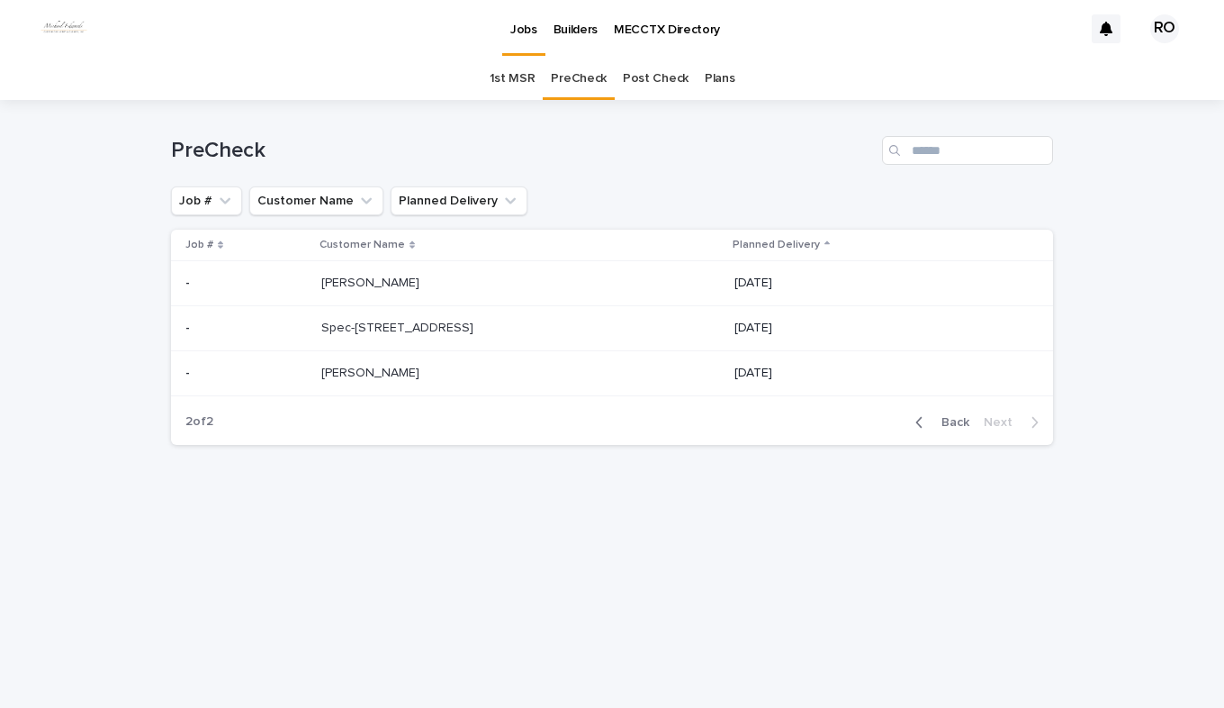
click at [357, 274] on p "Janosz" at bounding box center [372, 281] width 102 height 19
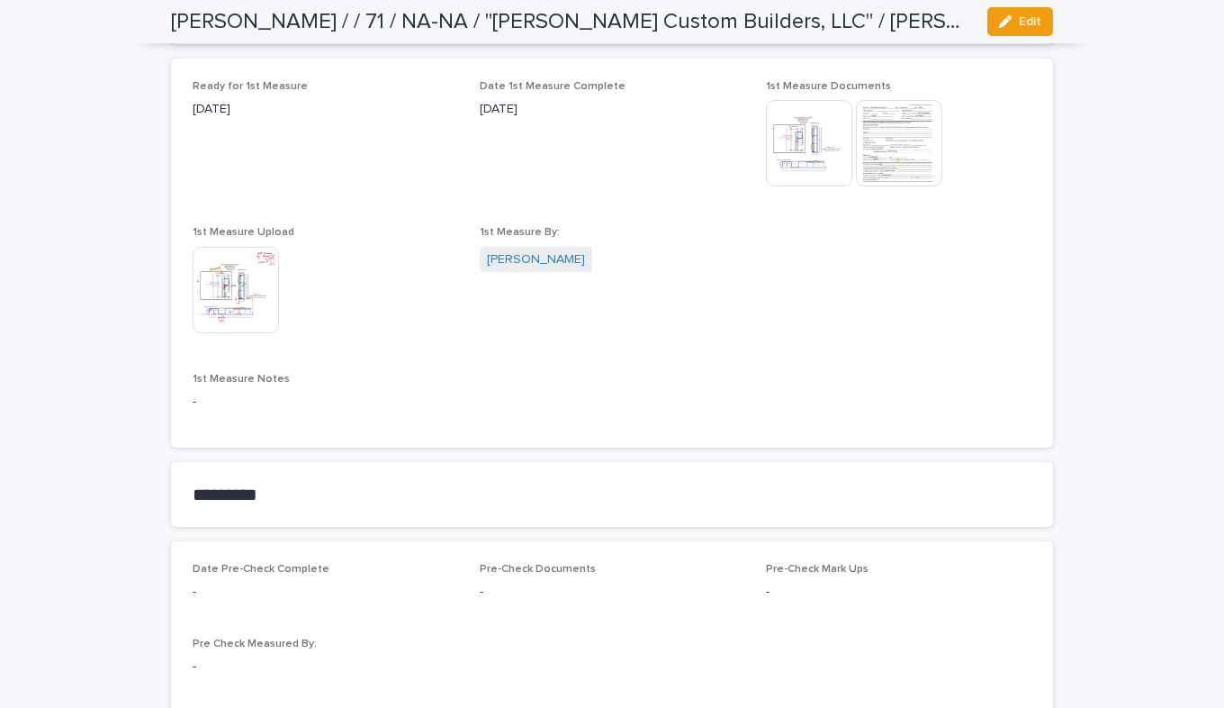
scroll to position [1170, 0]
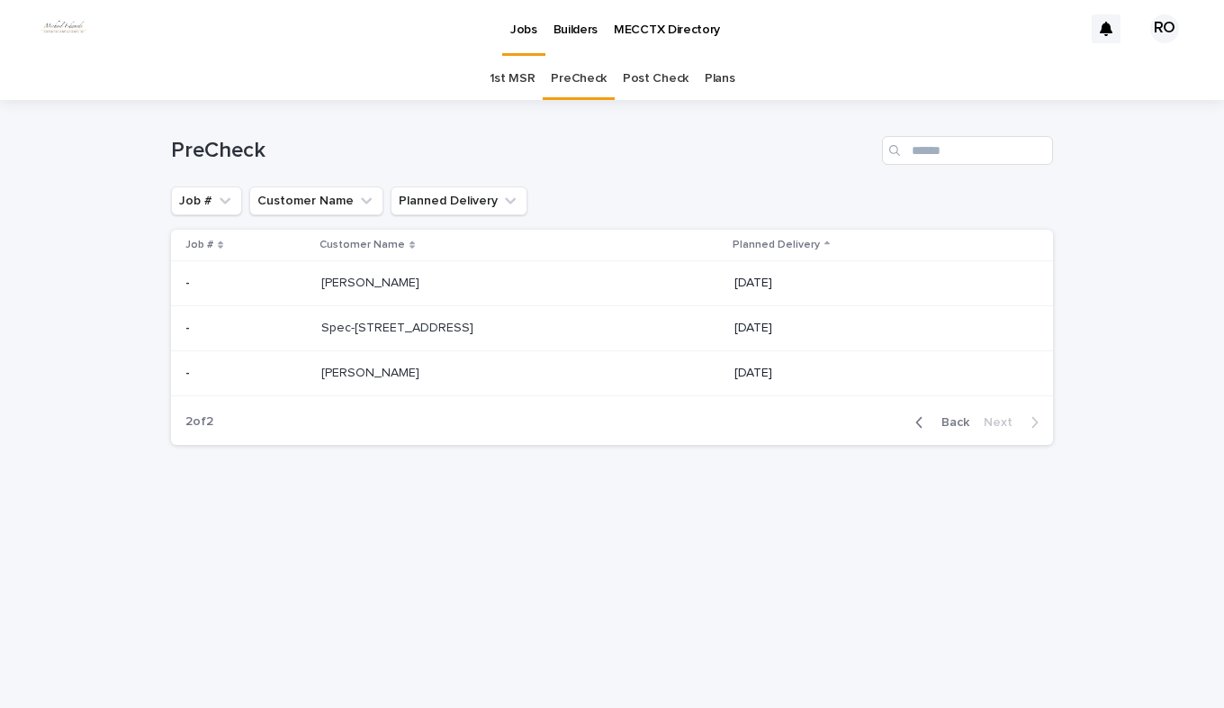
click at [369, 327] on p "Spec-153 Waters Edge" at bounding box center [399, 326] width 156 height 19
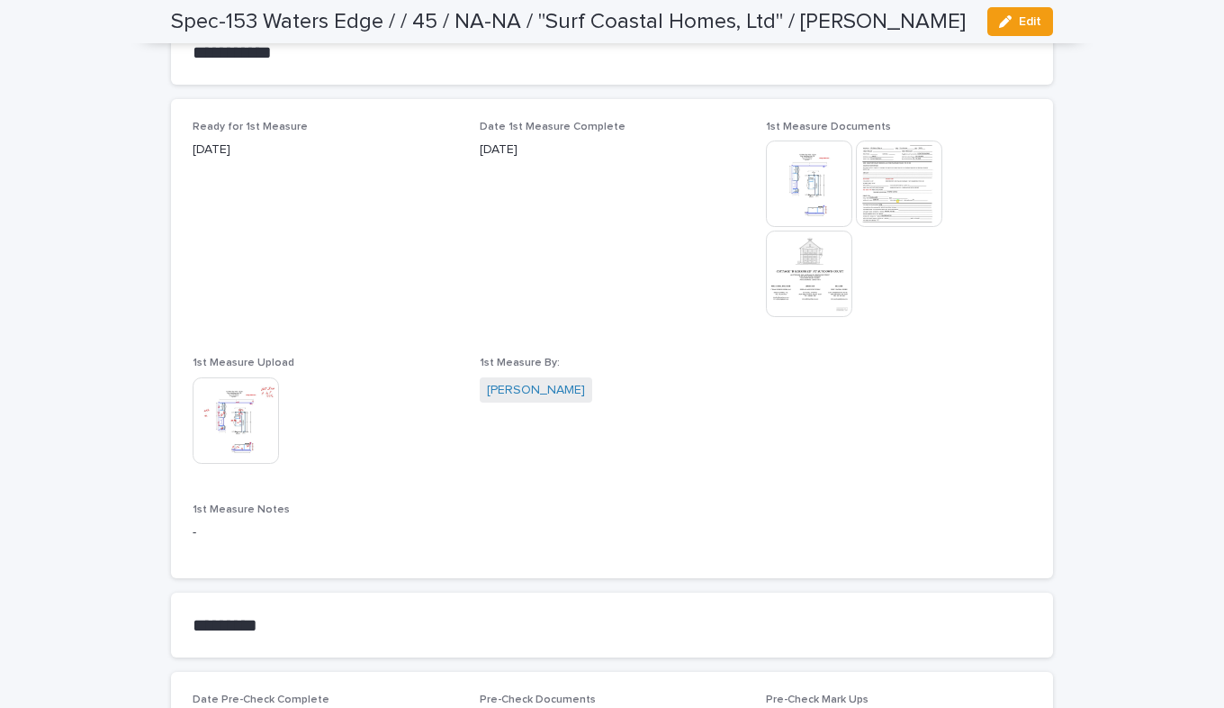
scroll to position [1261, 0]
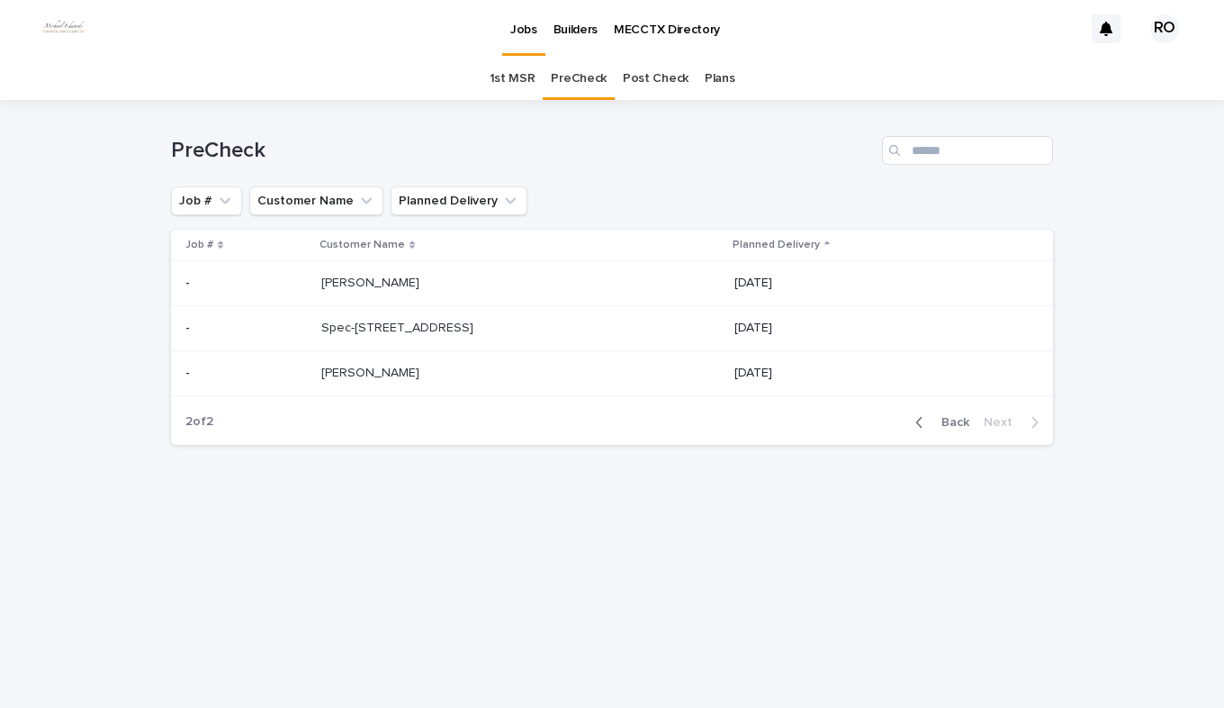
click at [347, 371] on p "Burchette" at bounding box center [372, 371] width 102 height 19
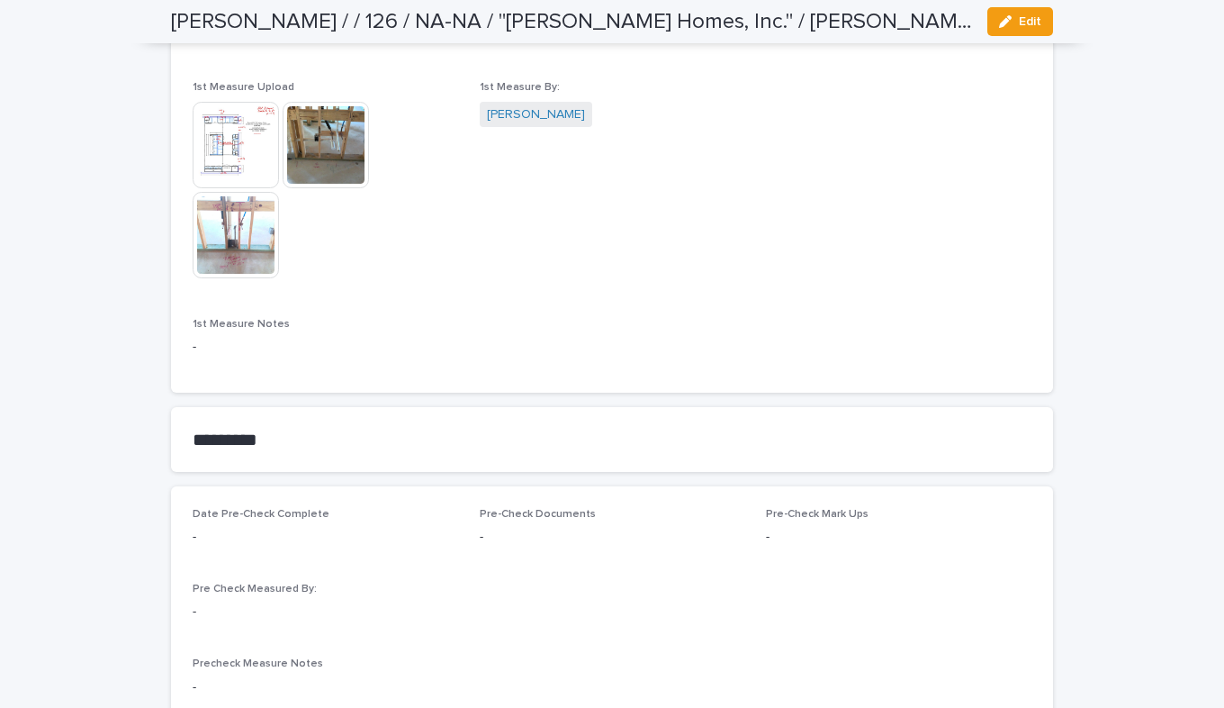
scroll to position [1170, 0]
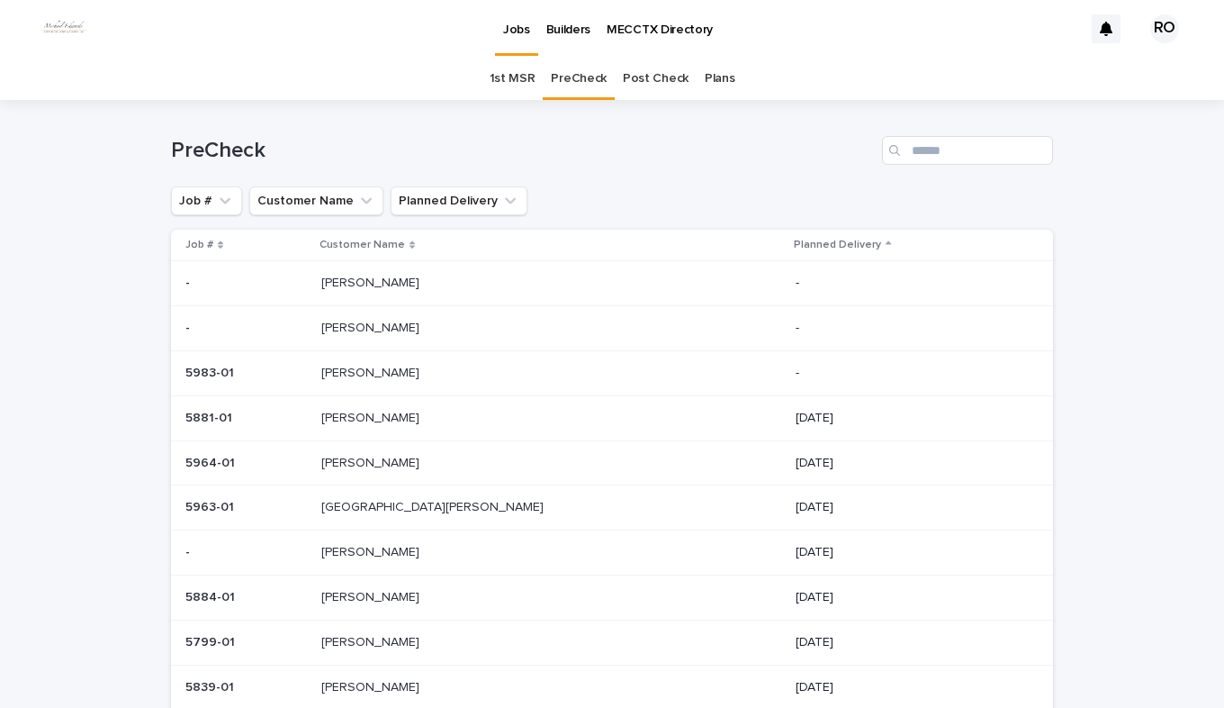
click at [454, 516] on div "Lancaster, Pam Lancaster, Pam" at bounding box center [551, 507] width 461 height 30
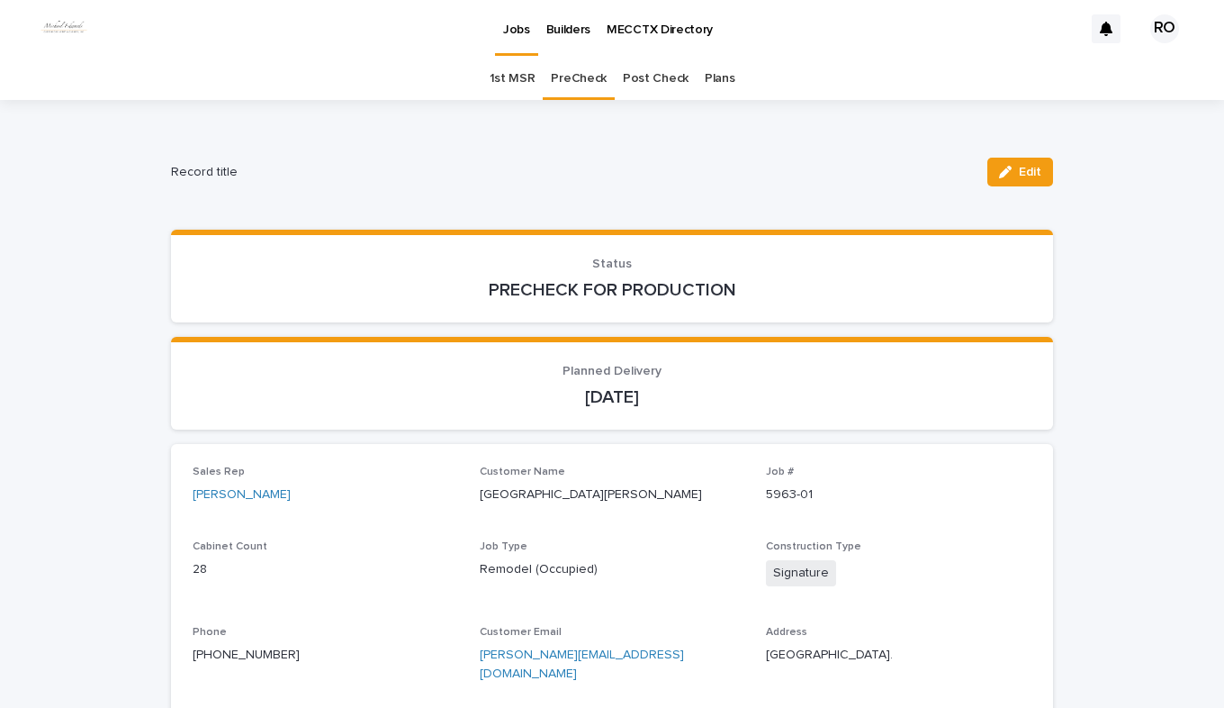
scroll to position [58, 0]
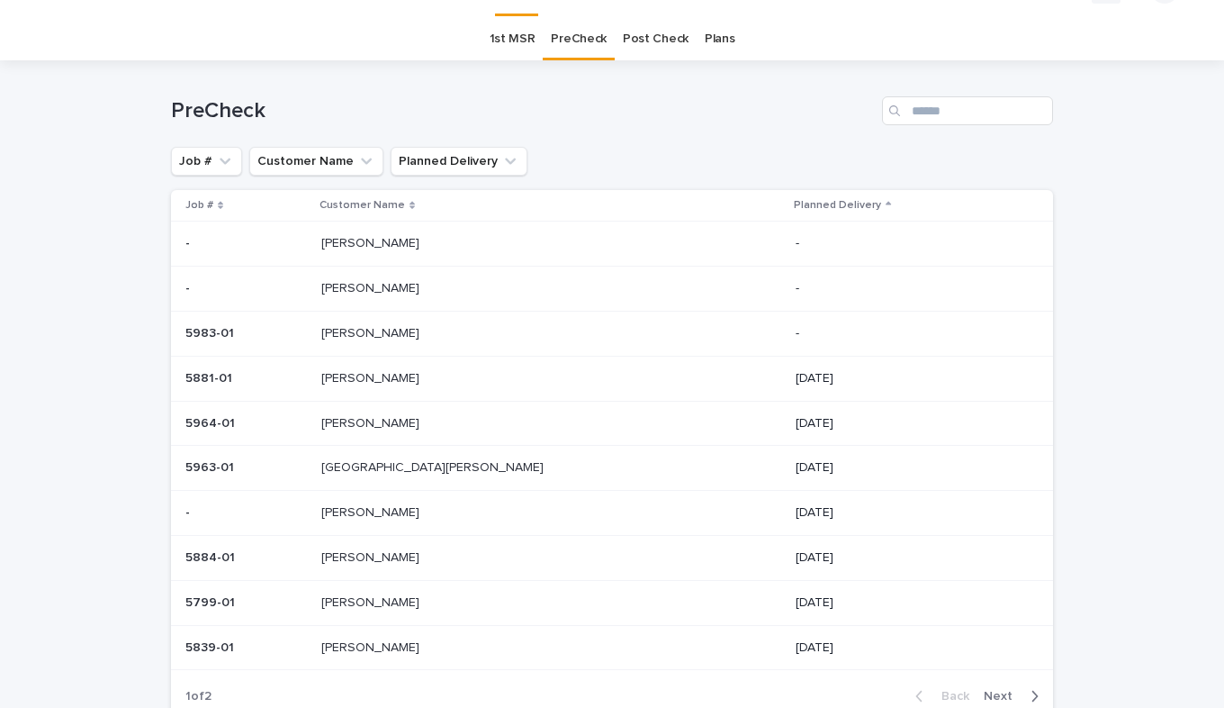
scroll to position [58, 0]
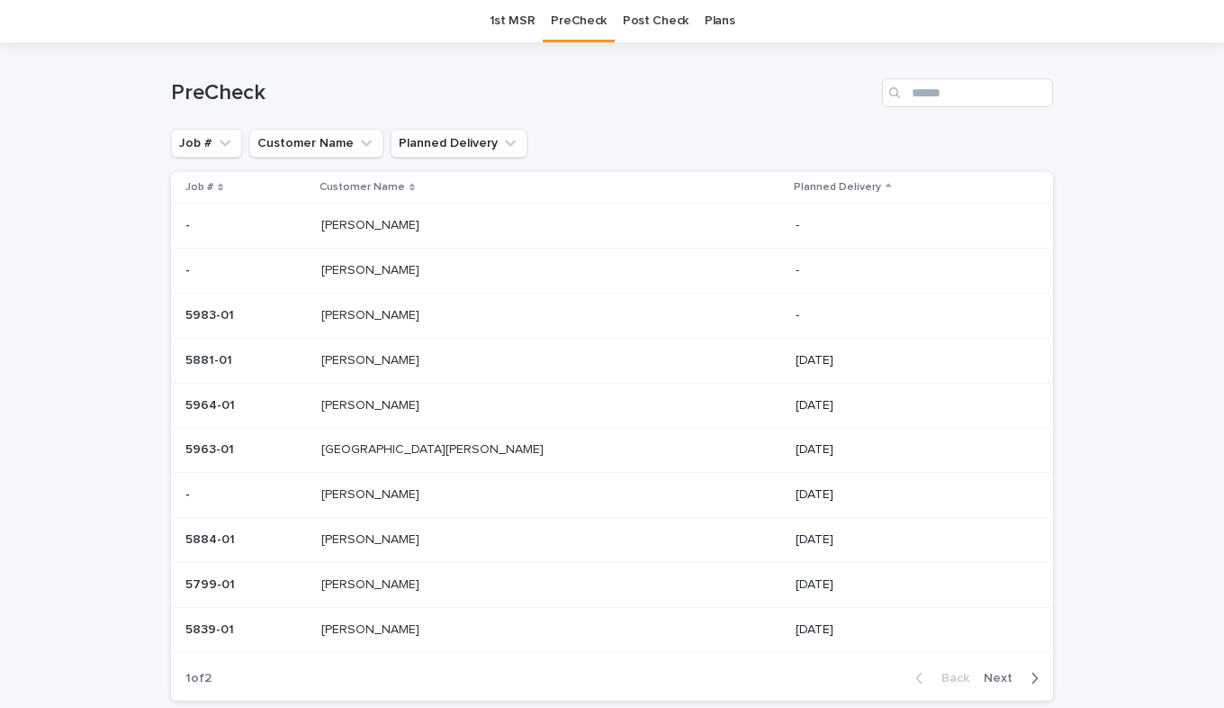
click at [392, 414] on div "Weaver Weaver" at bounding box center [551, 406] width 461 height 30
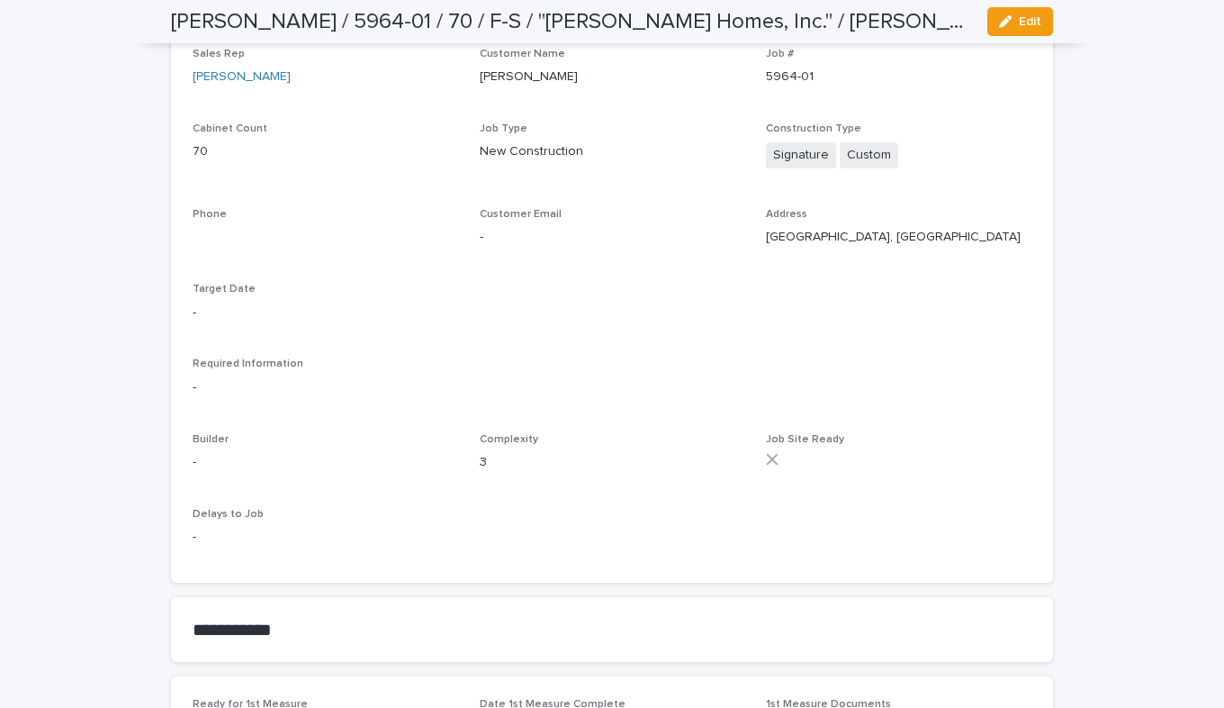
scroll to position [148, 0]
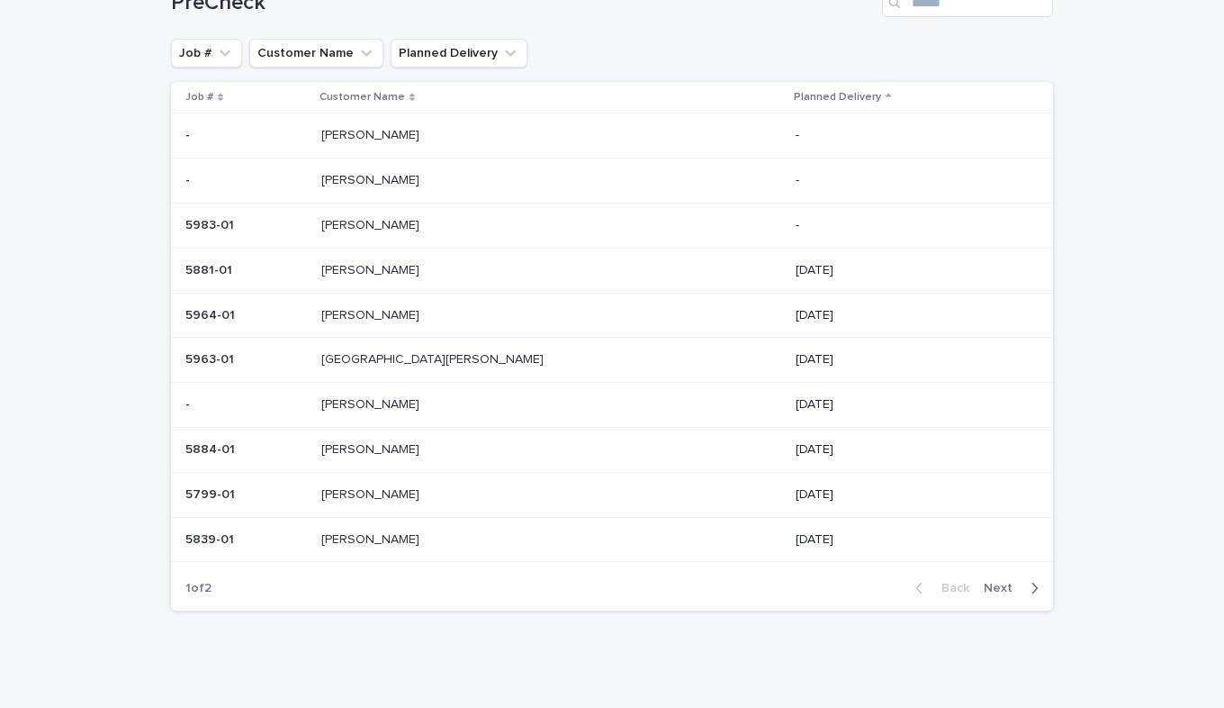
scroll to position [58, 0]
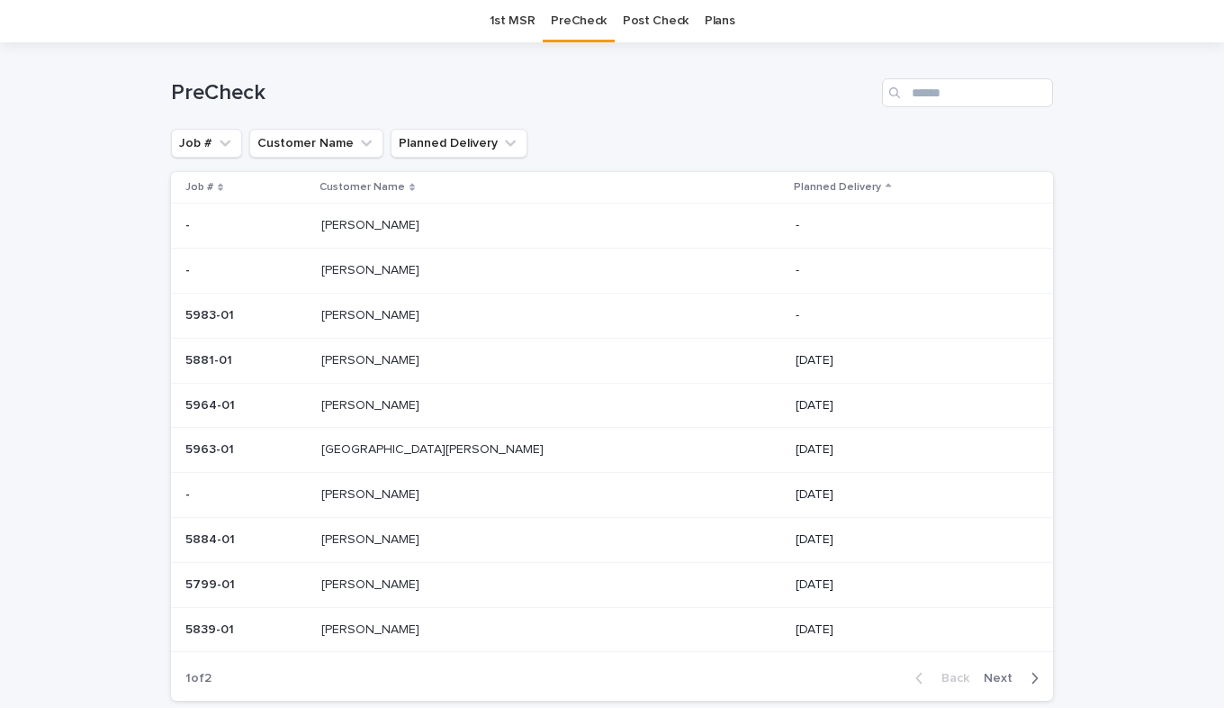
click at [499, 23] on link "1st MSR" at bounding box center [513, 21] width 46 height 42
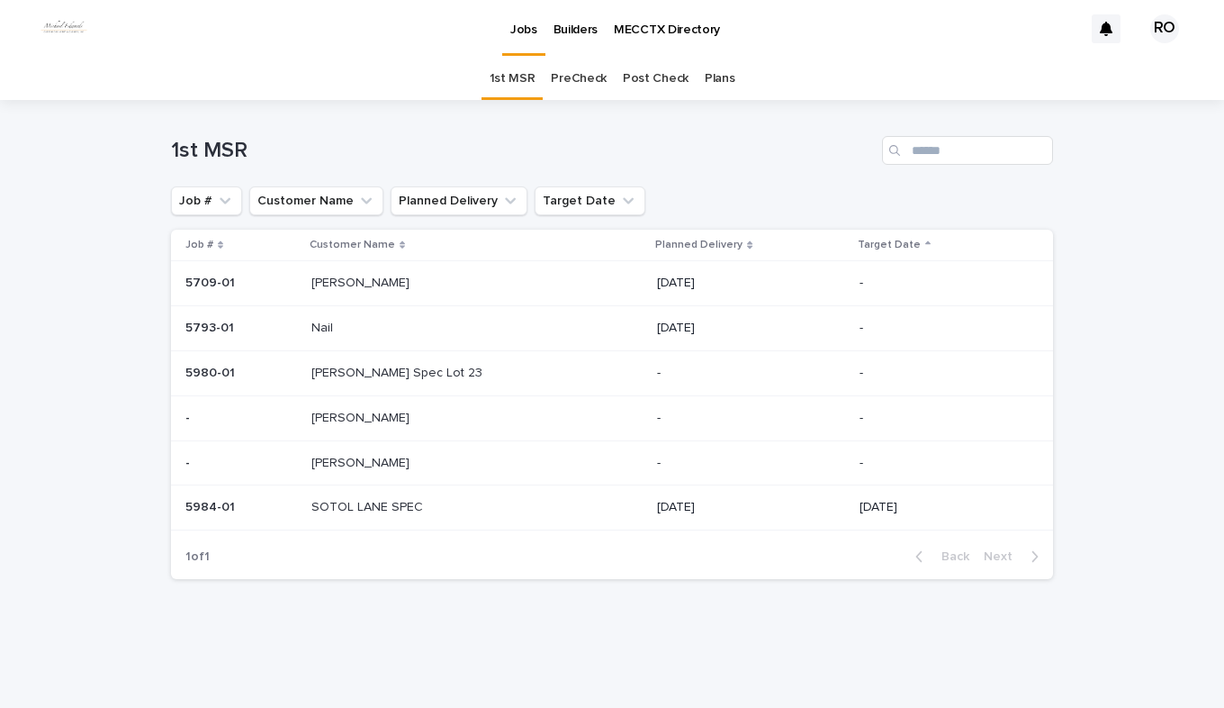
click at [433, 473] on div "Eaton Eaton" at bounding box center [478, 463] width 332 height 30
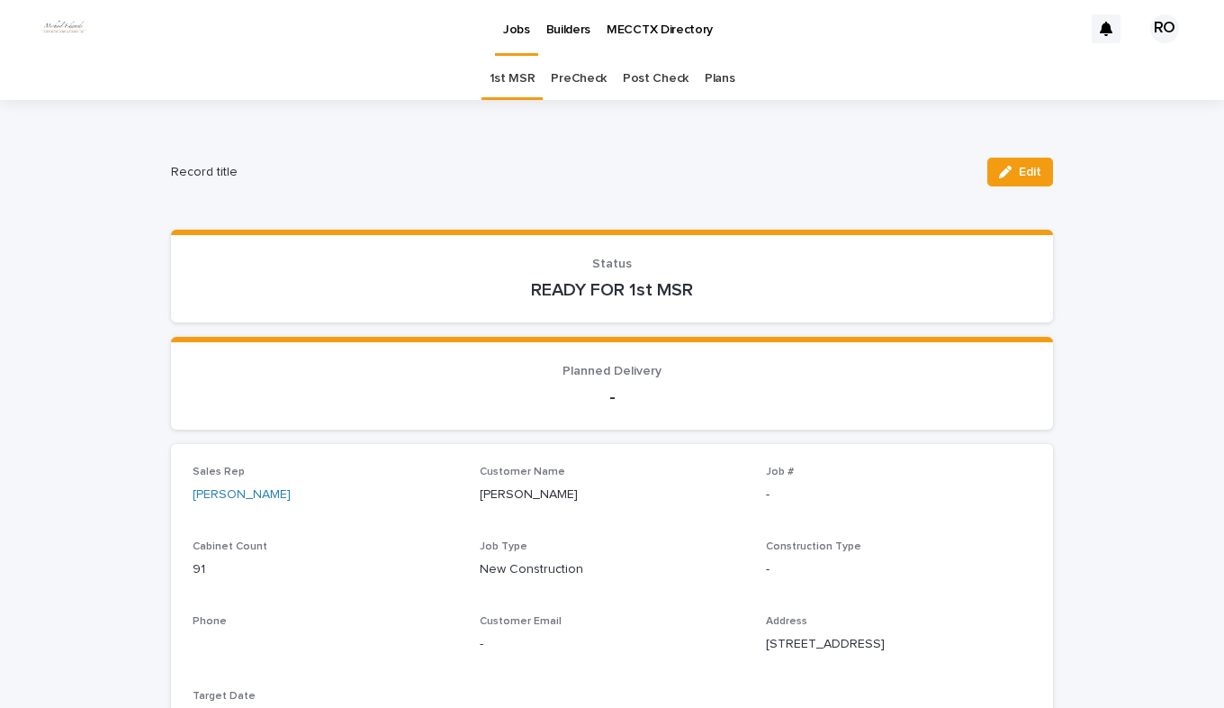
scroll to position [58, 0]
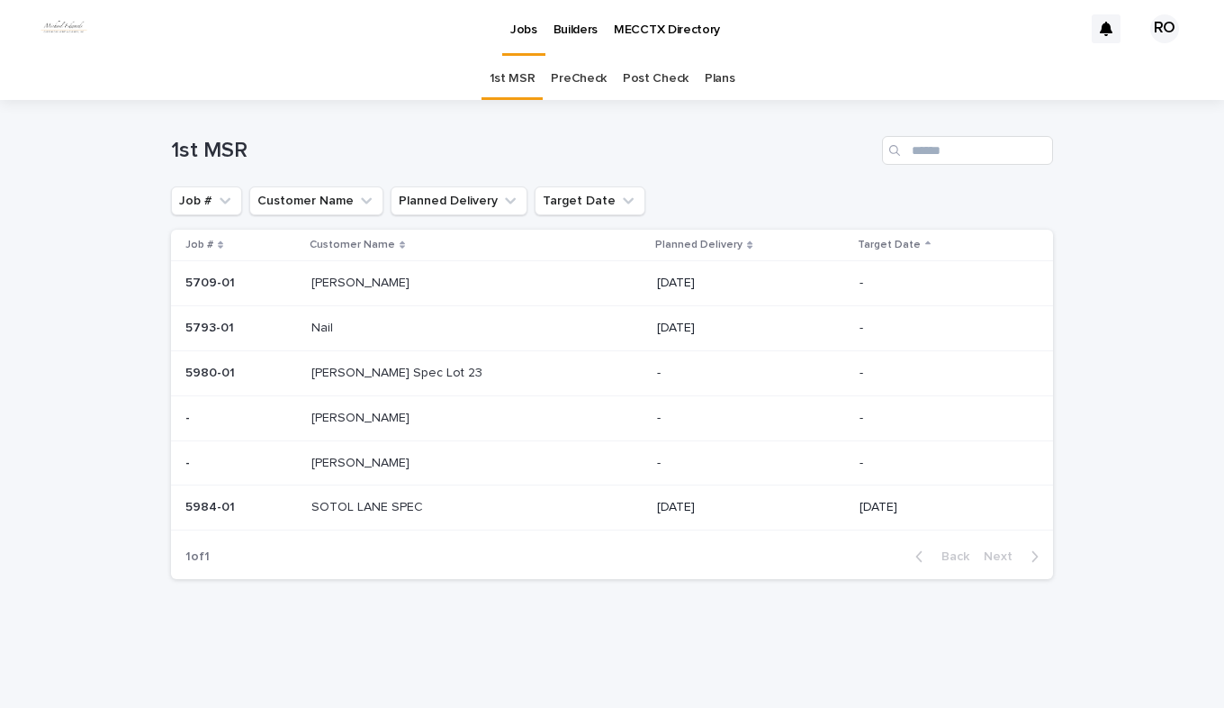
click at [575, 81] on link "PreCheck" at bounding box center [579, 79] width 56 height 42
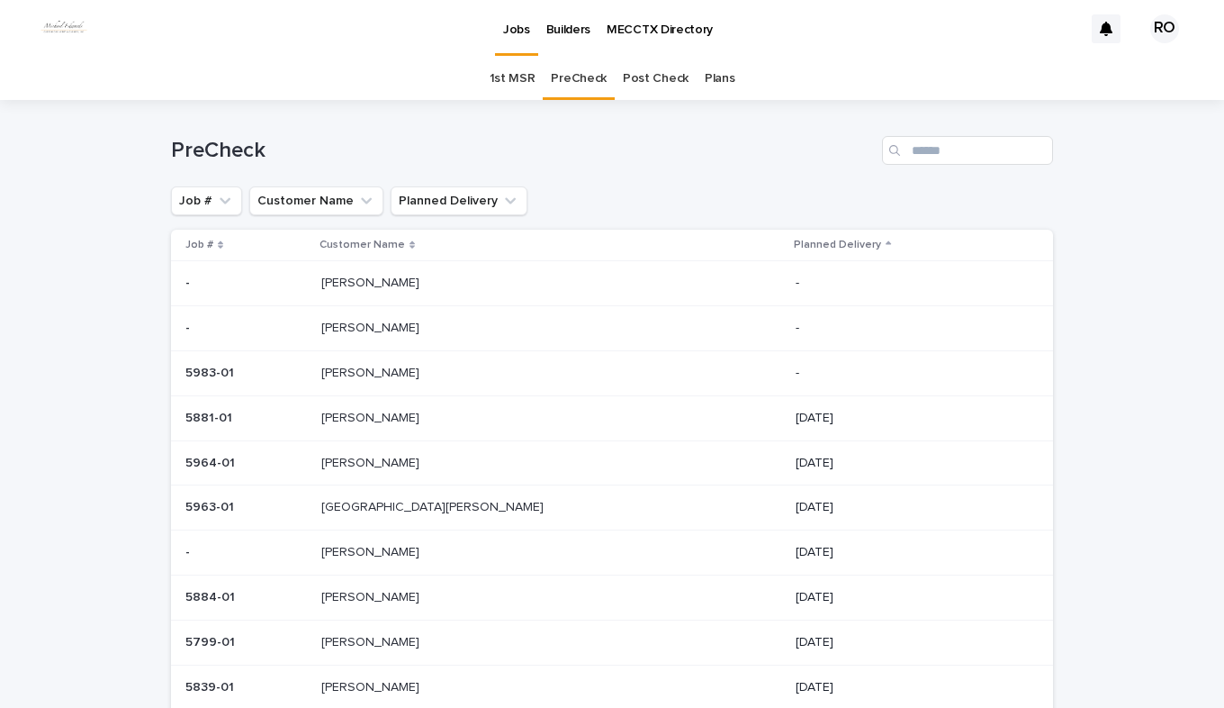
click at [437, 563] on div "FISK FISK" at bounding box center [551, 553] width 461 height 30
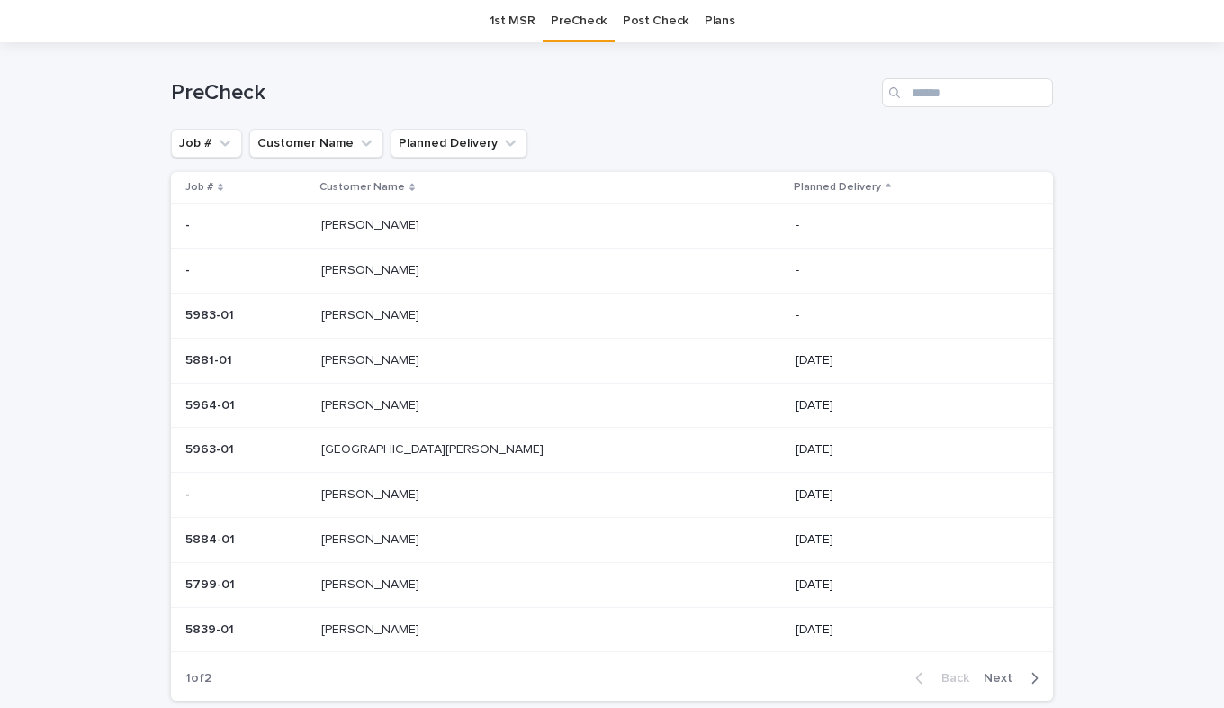
click at [502, 16] on link "1st MSR" at bounding box center [513, 21] width 46 height 42
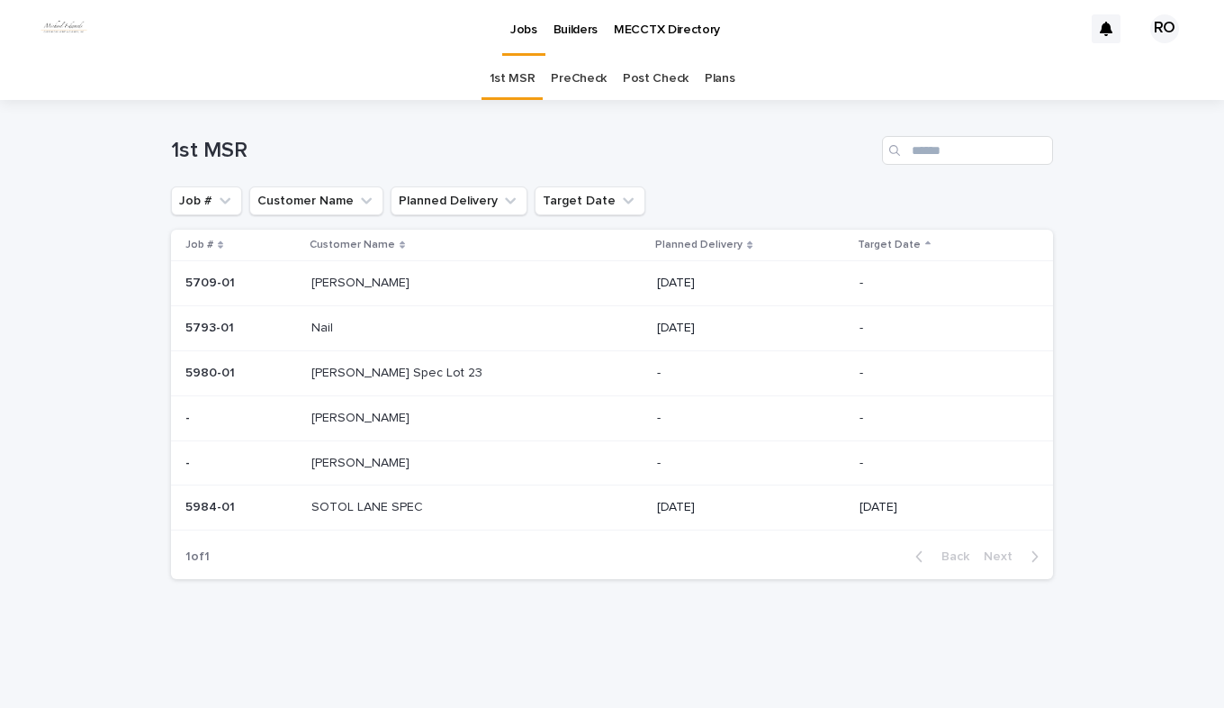
click at [380, 375] on p "[PERSON_NAME] Spec Lot 23" at bounding box center [399, 371] width 175 height 19
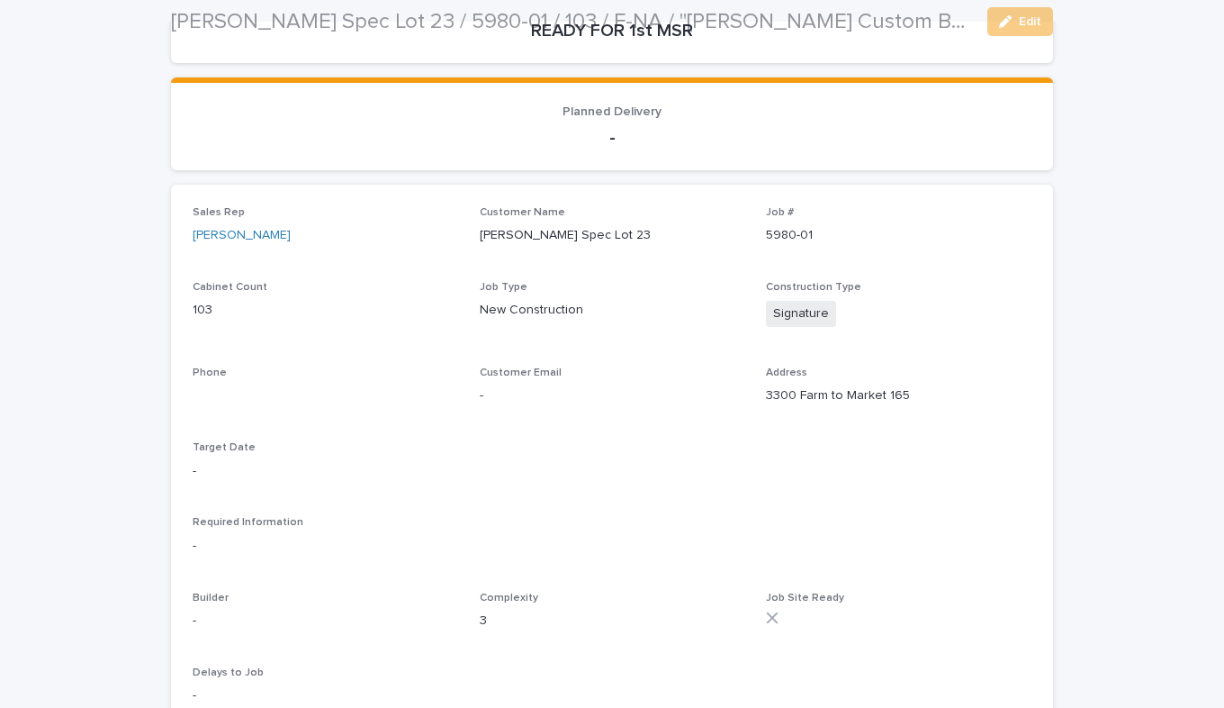
scroll to position [270, 0]
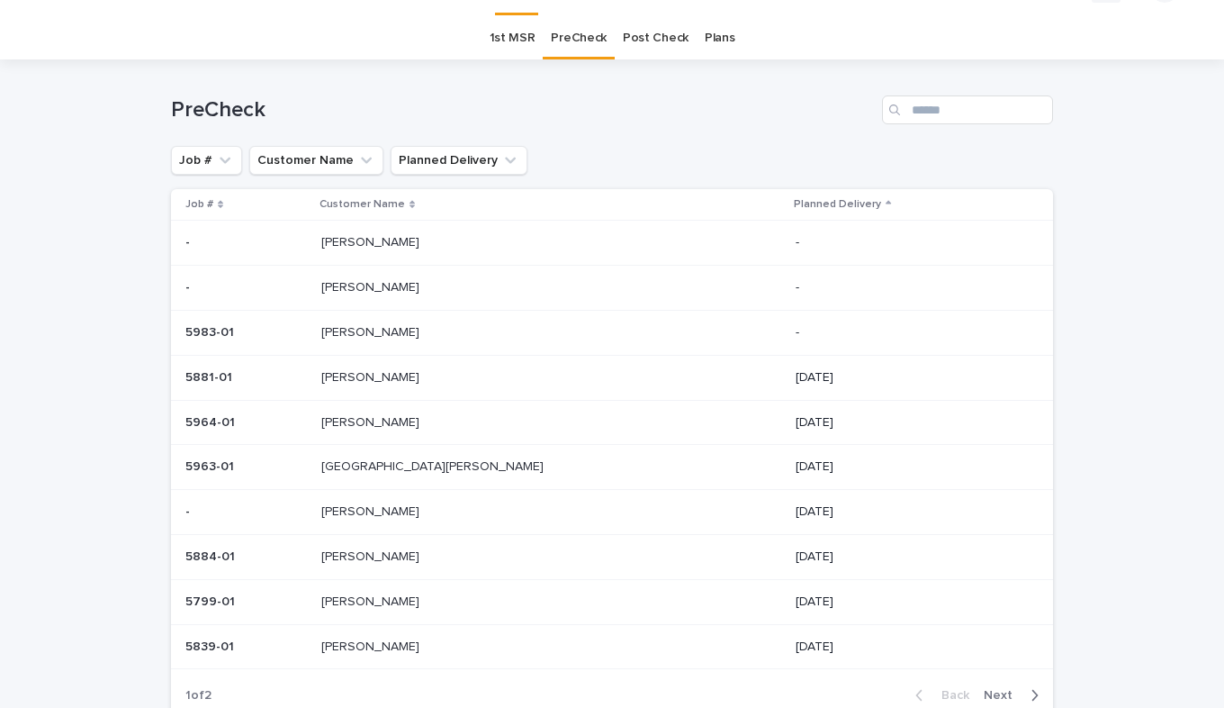
scroll to position [58, 0]
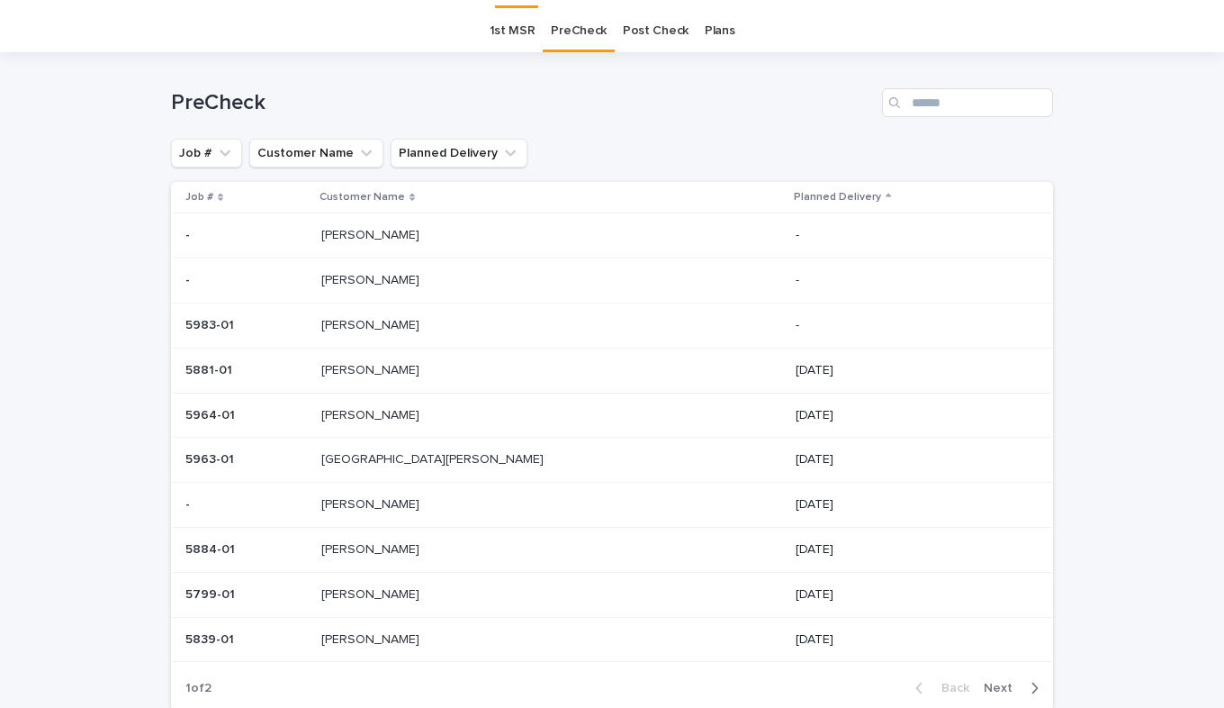
scroll to position [58, 0]
